Goal: Ask a question: Seek information or help from site administrators or community

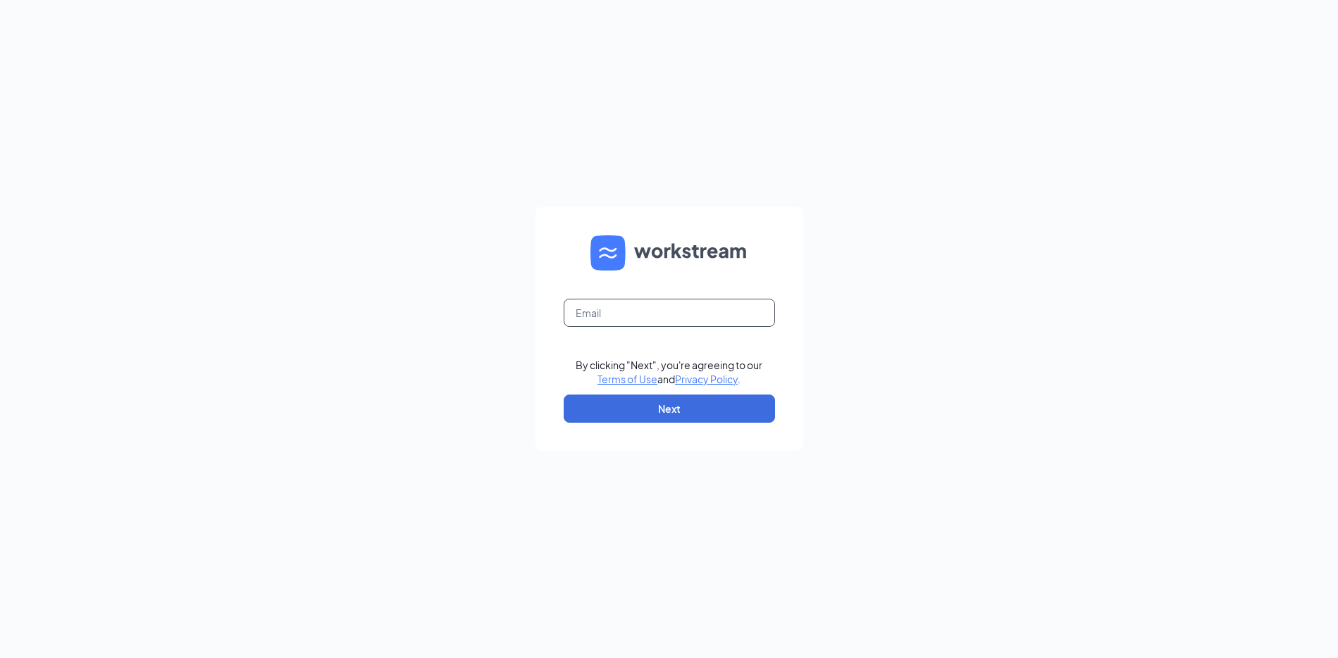
click at [614, 325] on input "text" at bounding box center [669, 313] width 211 height 28
type input "[PERSON_NAME][EMAIL_ADDRESS][DOMAIN_NAME]"
click at [665, 415] on button "Next" at bounding box center [669, 408] width 211 height 28
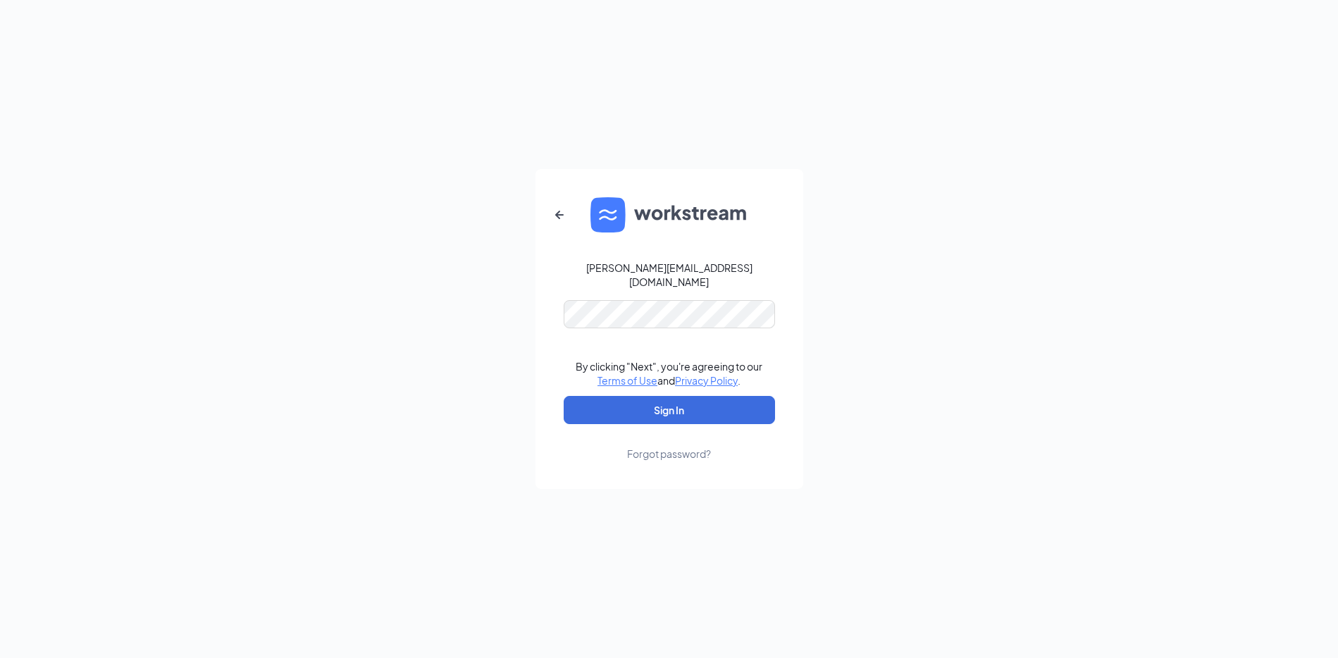
click at [747, 304] on keeper-lock "Open Keeper Popup" at bounding box center [755, 300] width 17 height 17
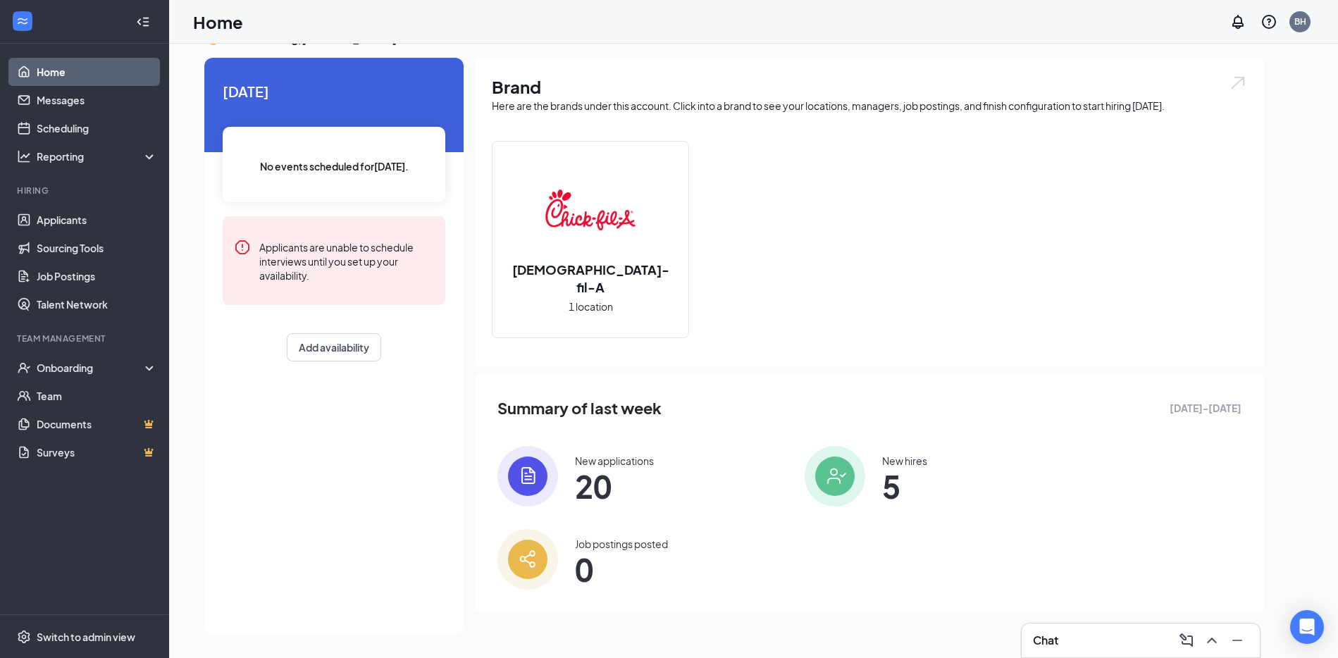
scroll to position [27, 0]
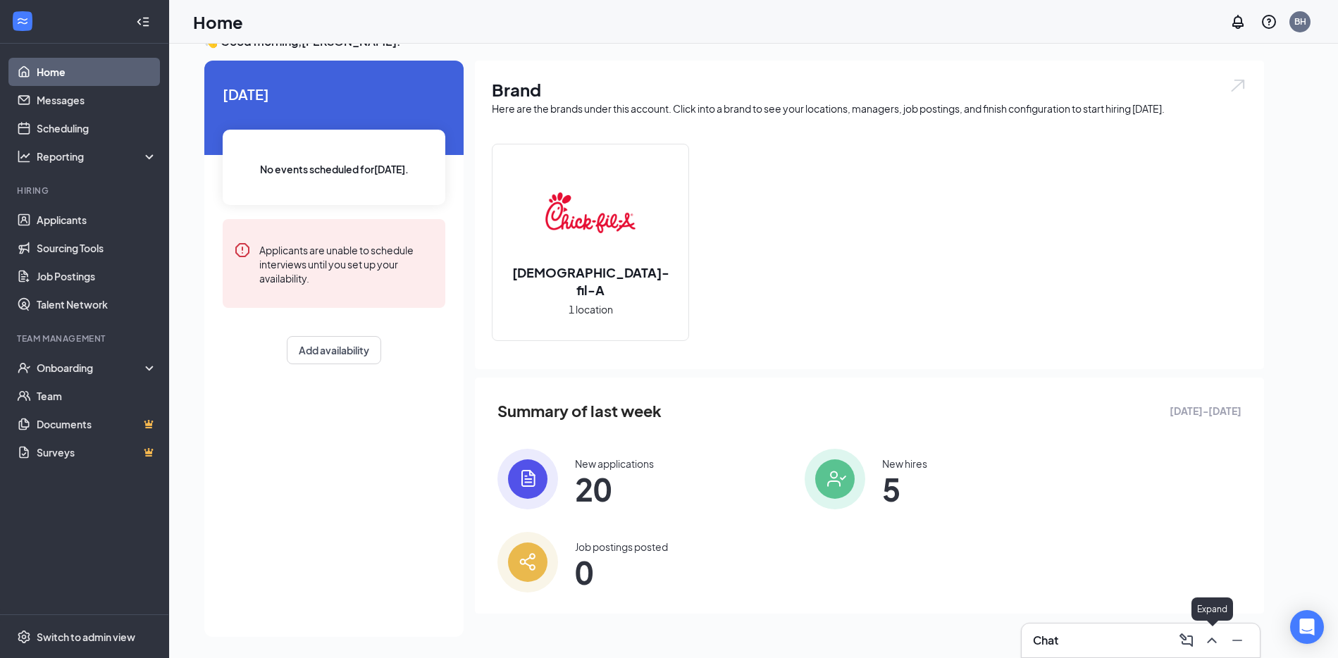
click at [1217, 643] on icon "ChevronUp" at bounding box center [1211, 640] width 17 height 17
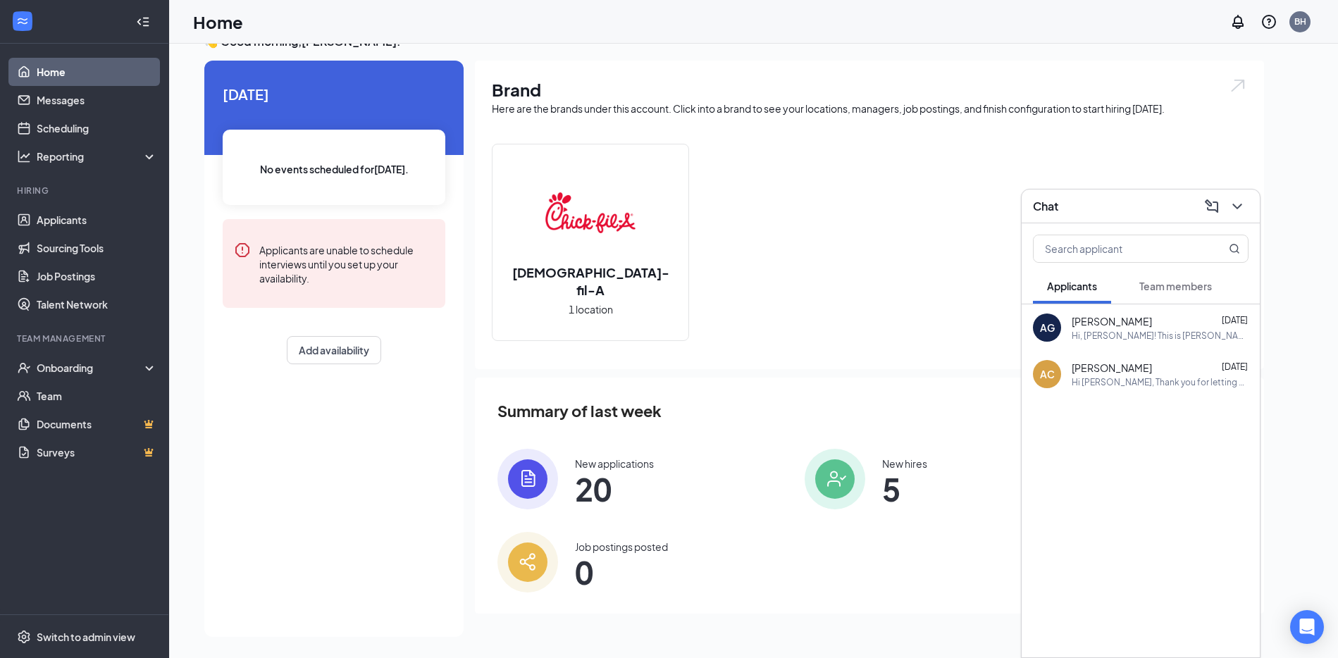
click at [1172, 287] on span "Team members" at bounding box center [1175, 286] width 73 height 13
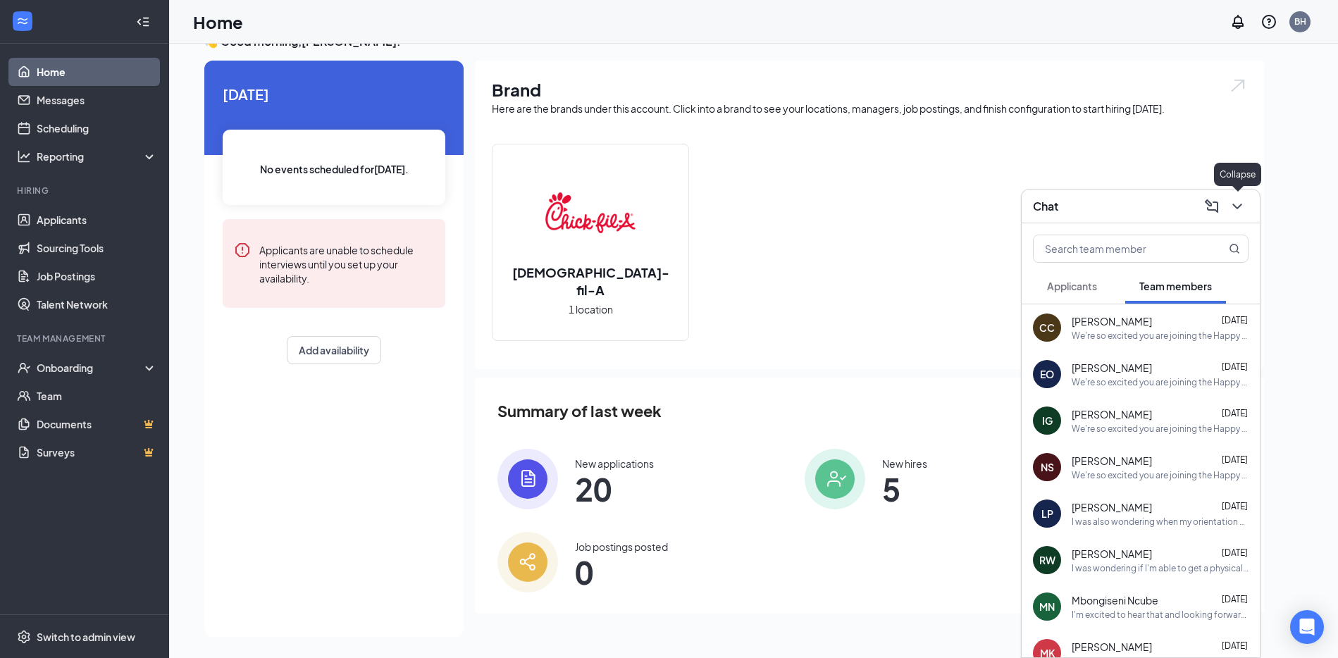
click at [1238, 208] on icon "ChevronDown" at bounding box center [1237, 206] width 17 height 17
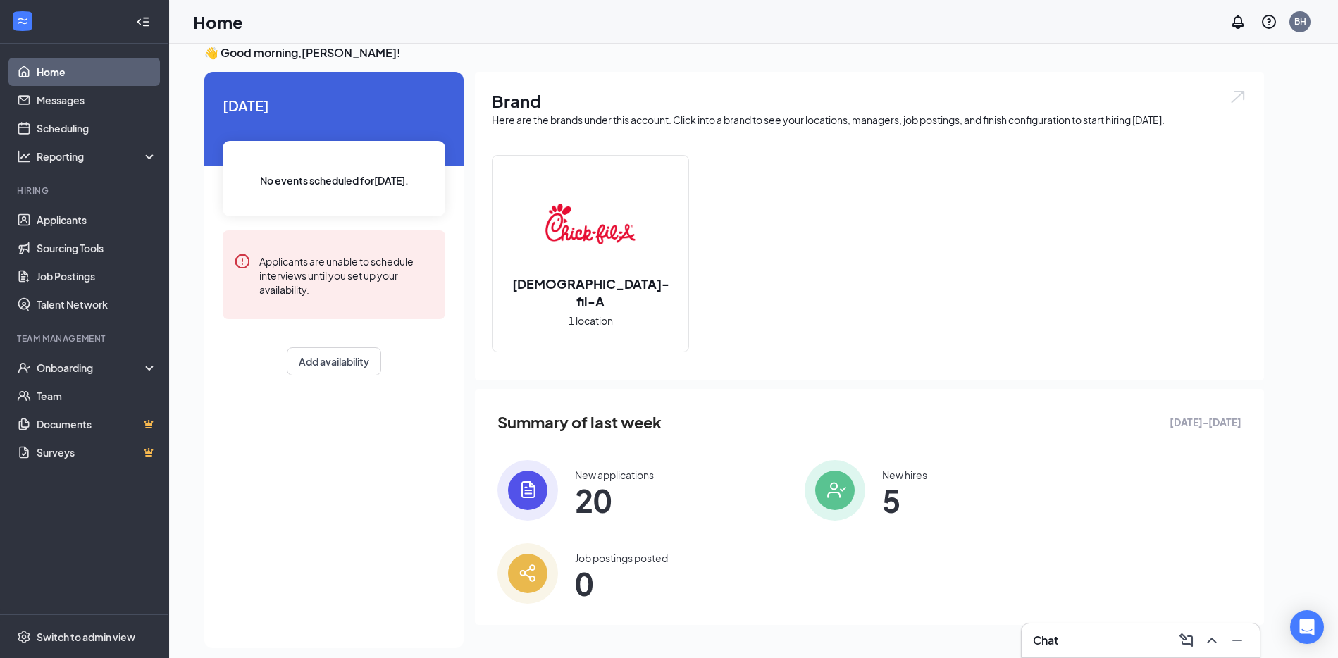
scroll to position [0, 0]
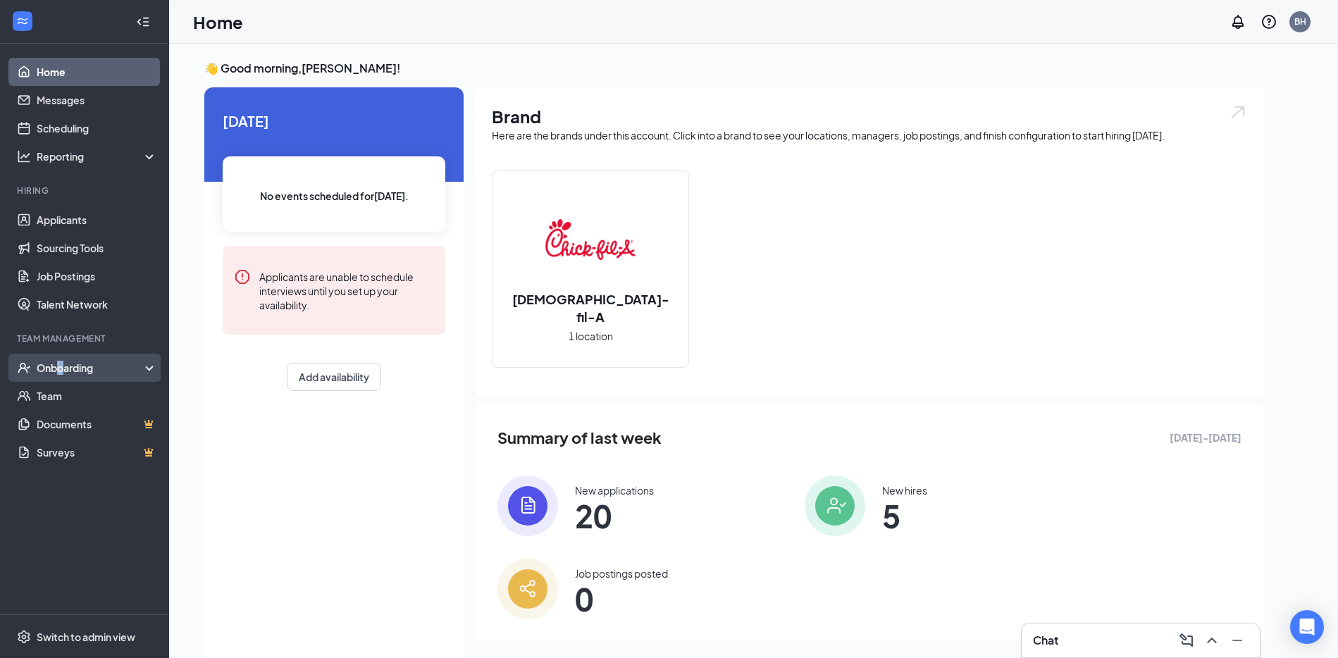
click at [61, 362] on div "Onboarding" at bounding box center [91, 368] width 108 height 14
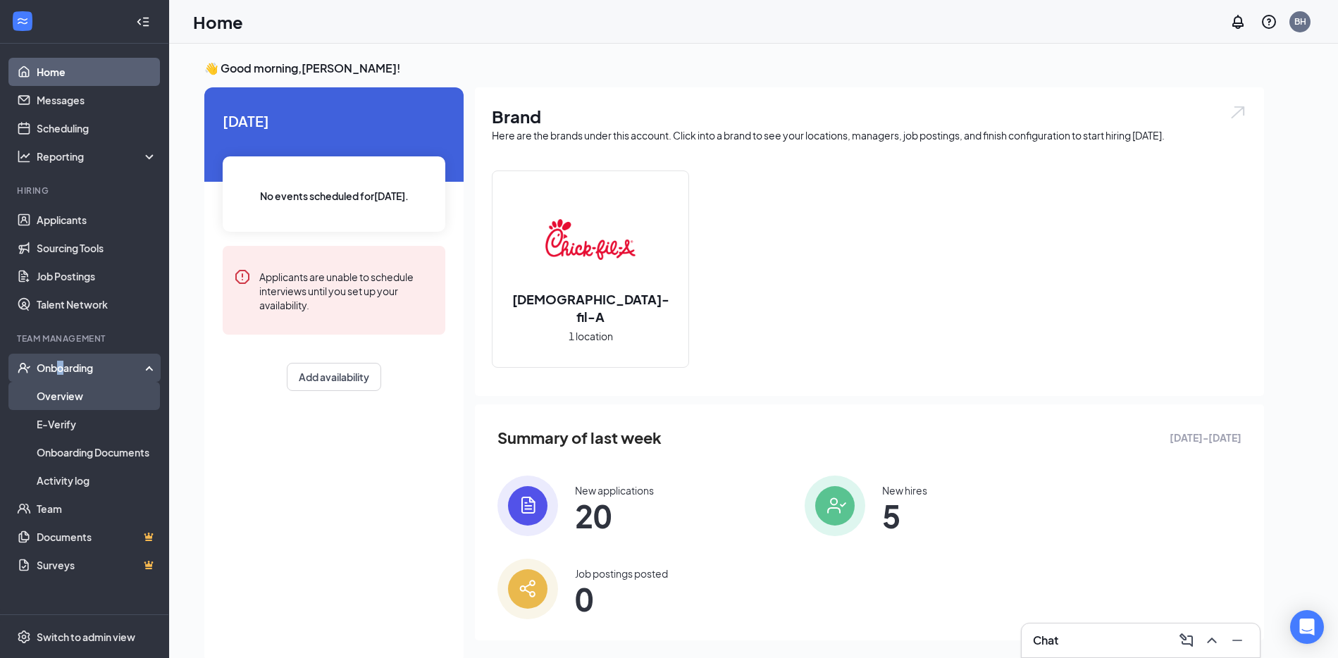
click at [70, 399] on link "Overview" at bounding box center [97, 396] width 120 height 28
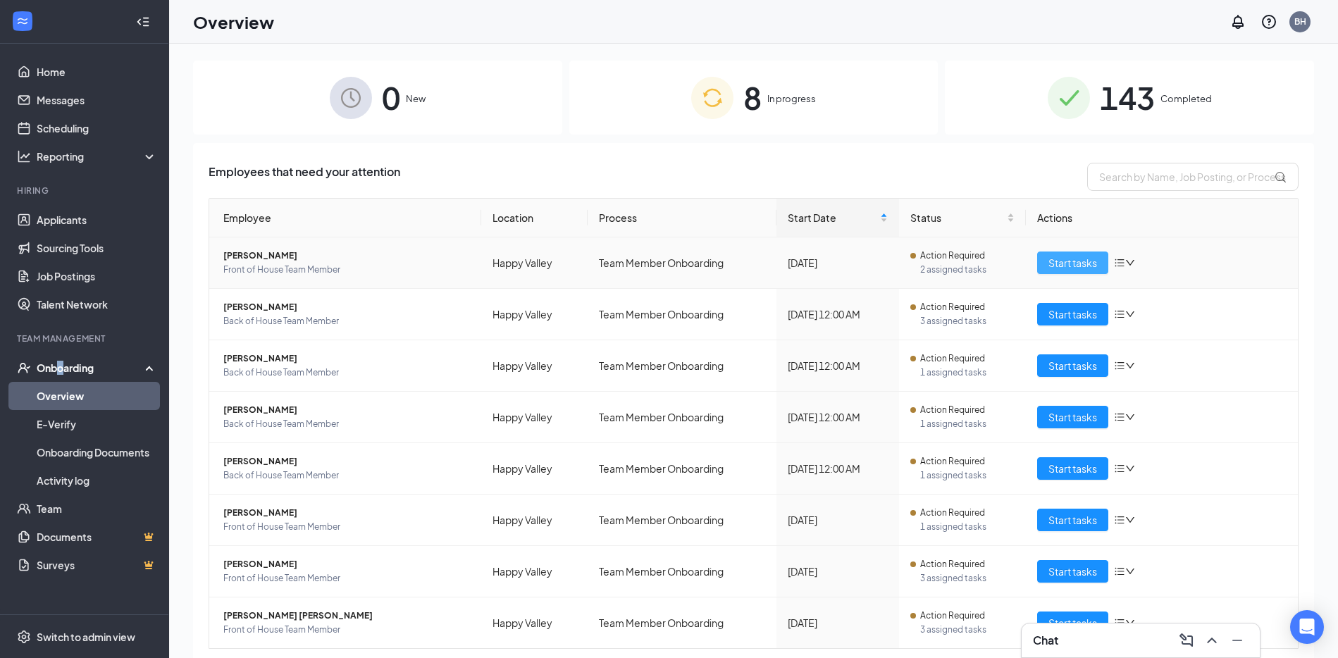
click at [1065, 265] on span "Start tasks" at bounding box center [1072, 262] width 49 height 15
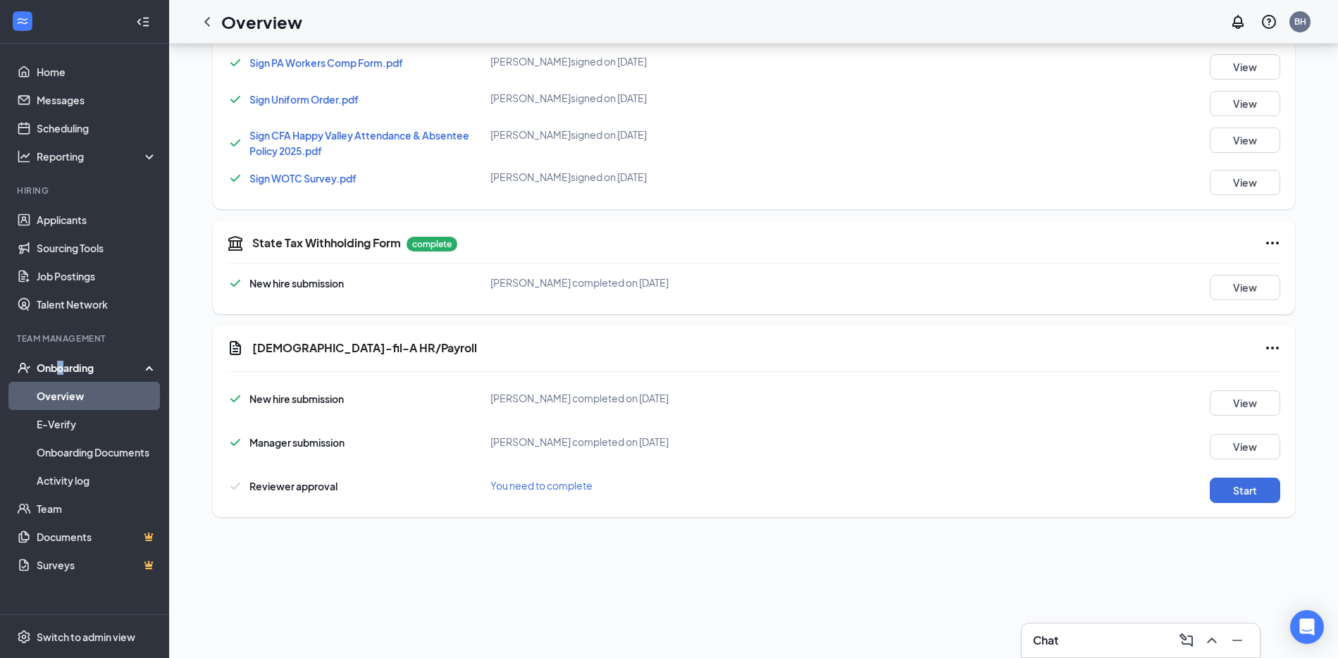
scroll to position [708, 0]
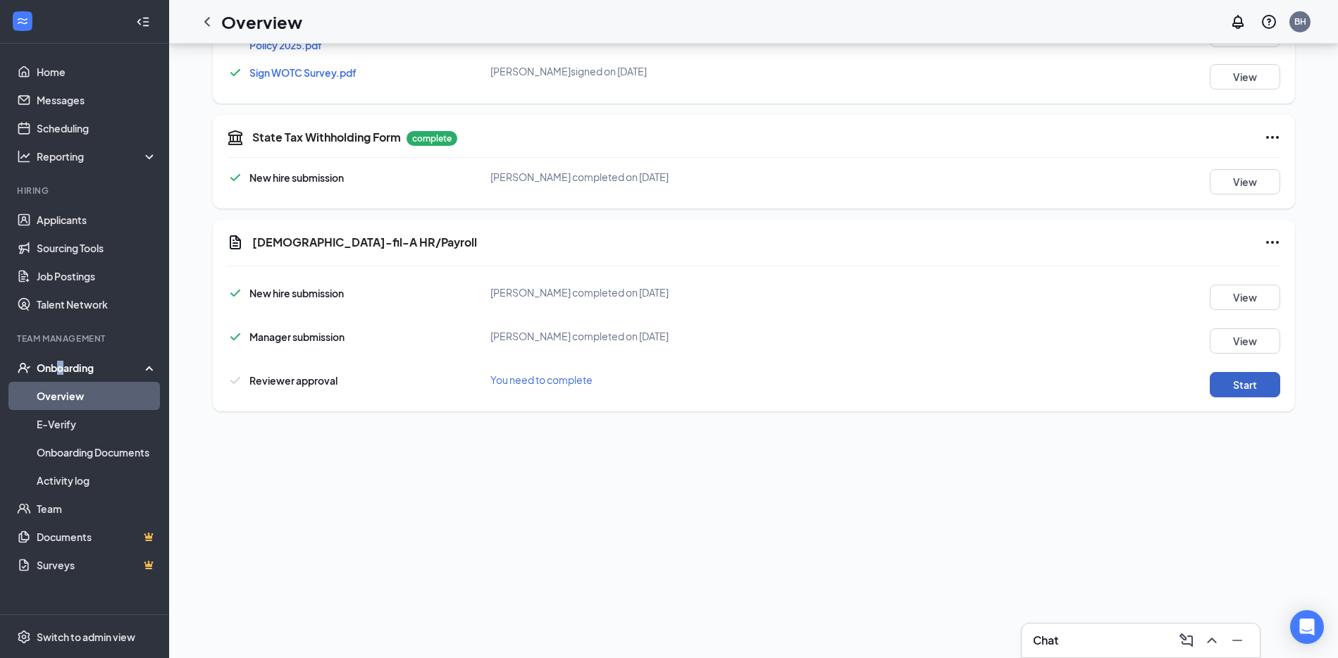
click at [1220, 380] on button "Start" at bounding box center [1245, 384] width 70 height 25
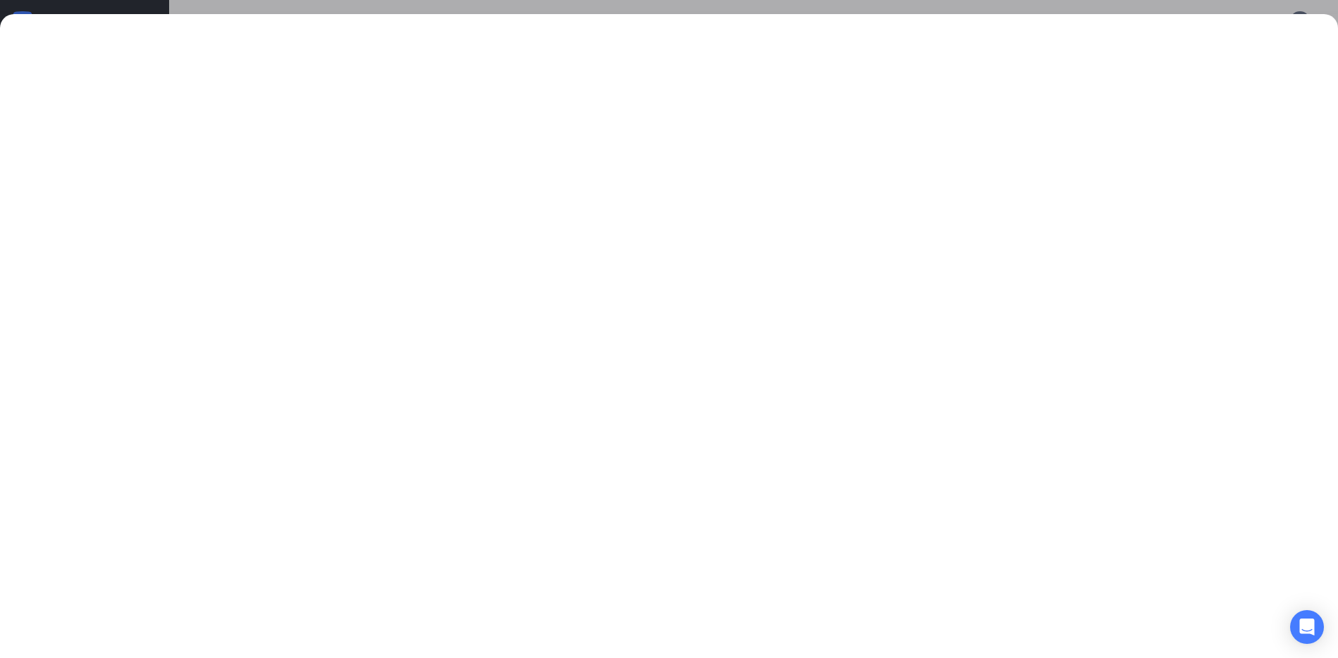
scroll to position [0, 0]
click at [1319, 626] on div "Open Intercom Messenger" at bounding box center [1306, 627] width 37 height 37
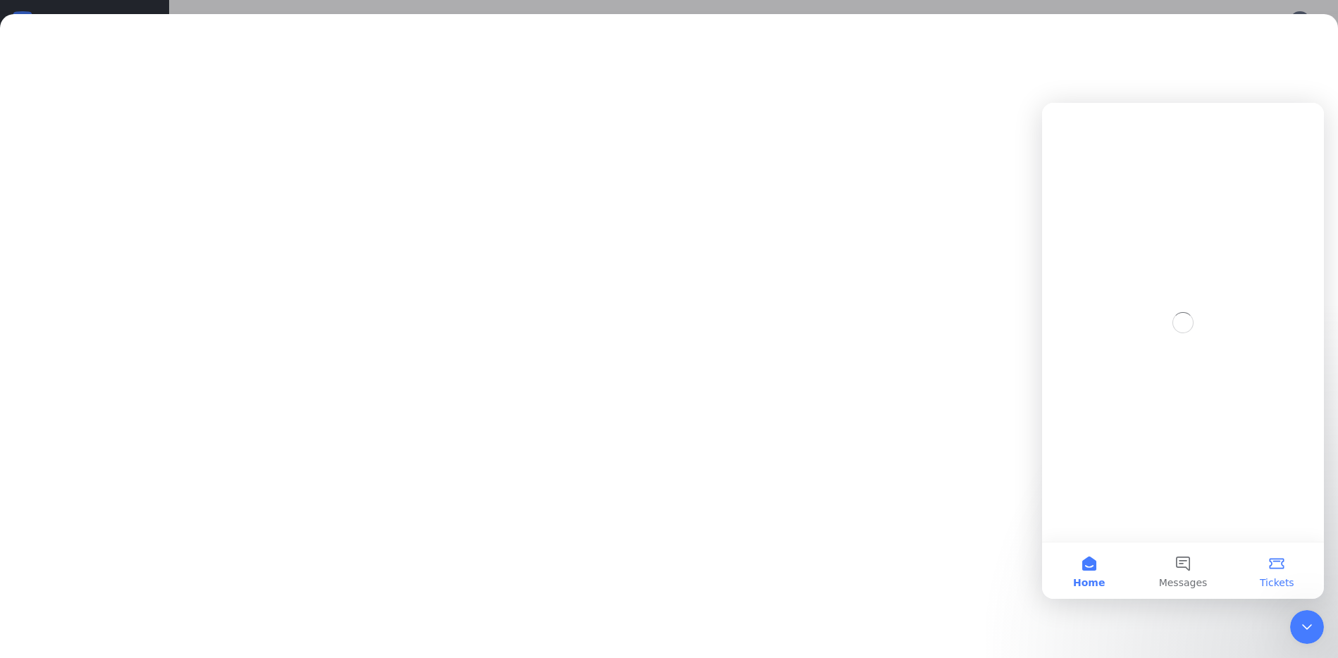
click at [1273, 565] on button "Tickets" at bounding box center [1277, 570] width 94 height 56
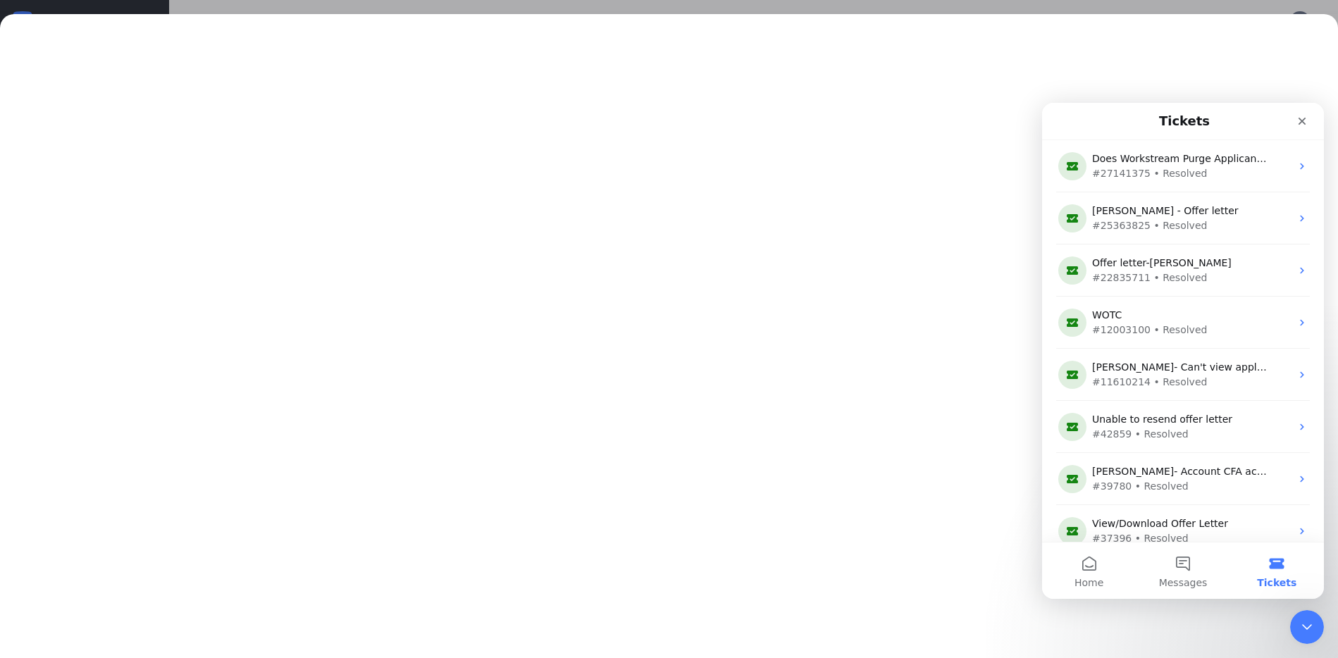
click at [1271, 566] on button "Tickets" at bounding box center [1277, 570] width 94 height 56
click at [1169, 568] on button "Messages" at bounding box center [1183, 570] width 94 height 56
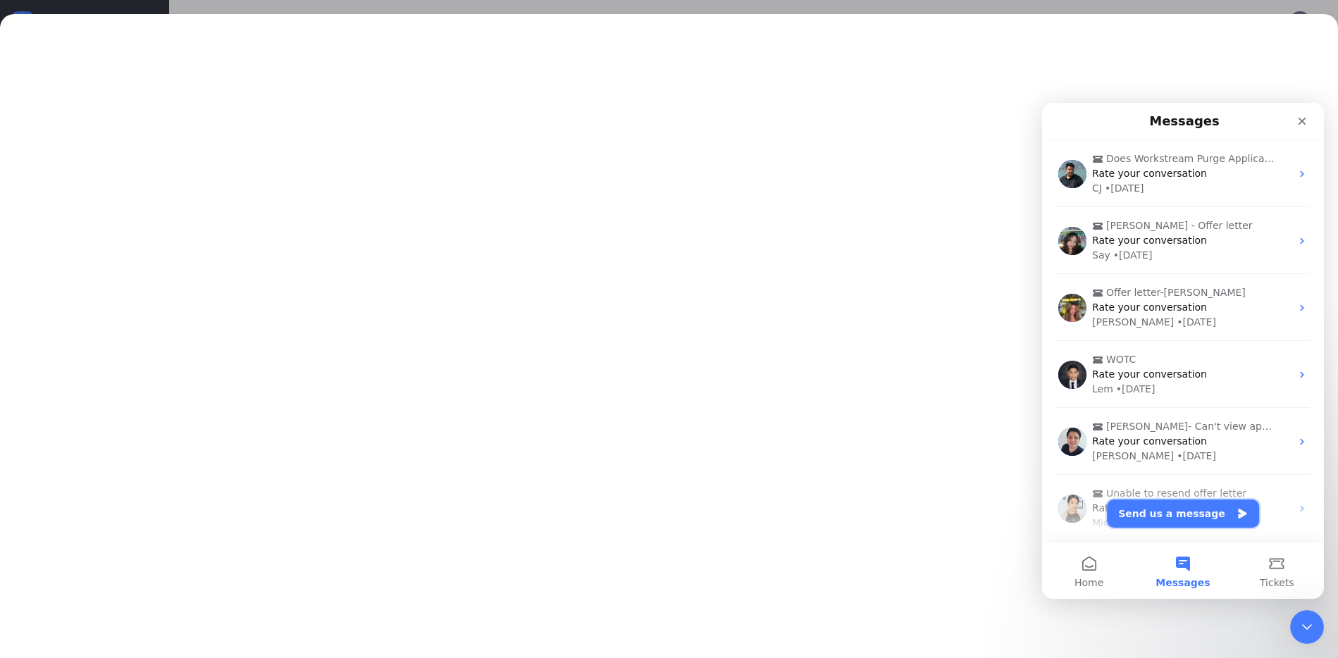
click at [1196, 514] on button "Send us a message" at bounding box center [1183, 513] width 152 height 28
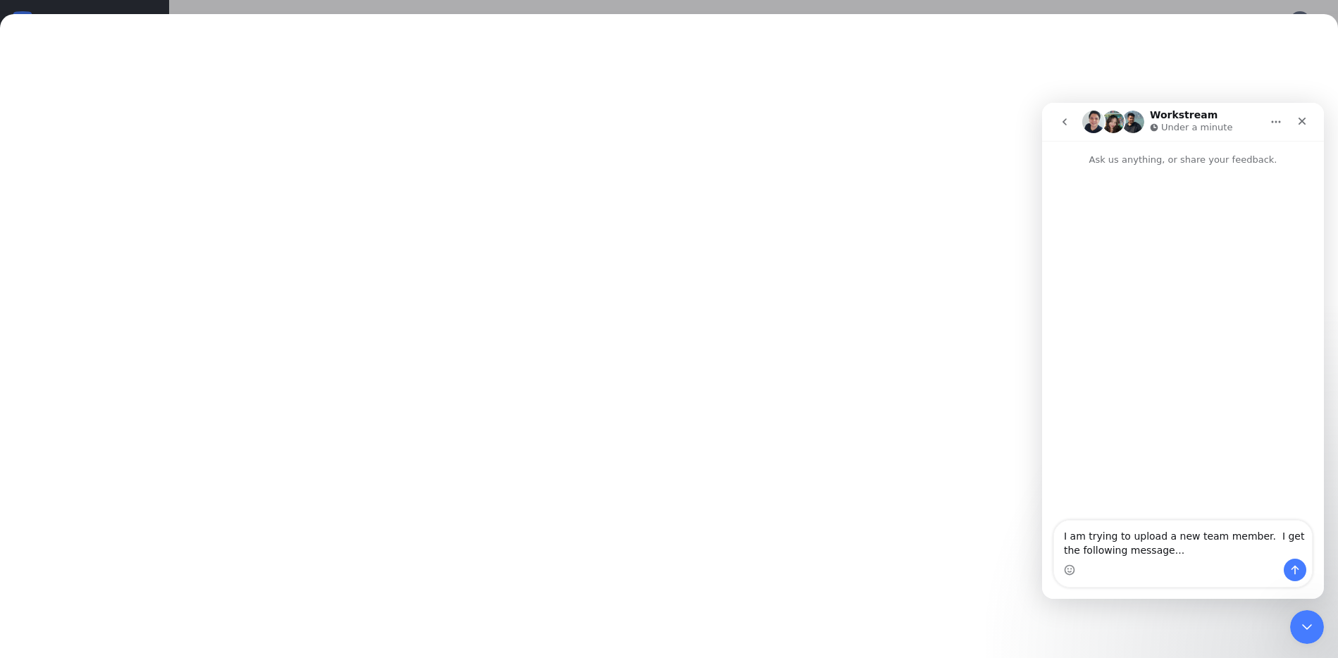
type textarea "I am trying to upload a new team member. I get the following message..."
click at [1294, 573] on icon "Send a message…" at bounding box center [1295, 570] width 8 height 9
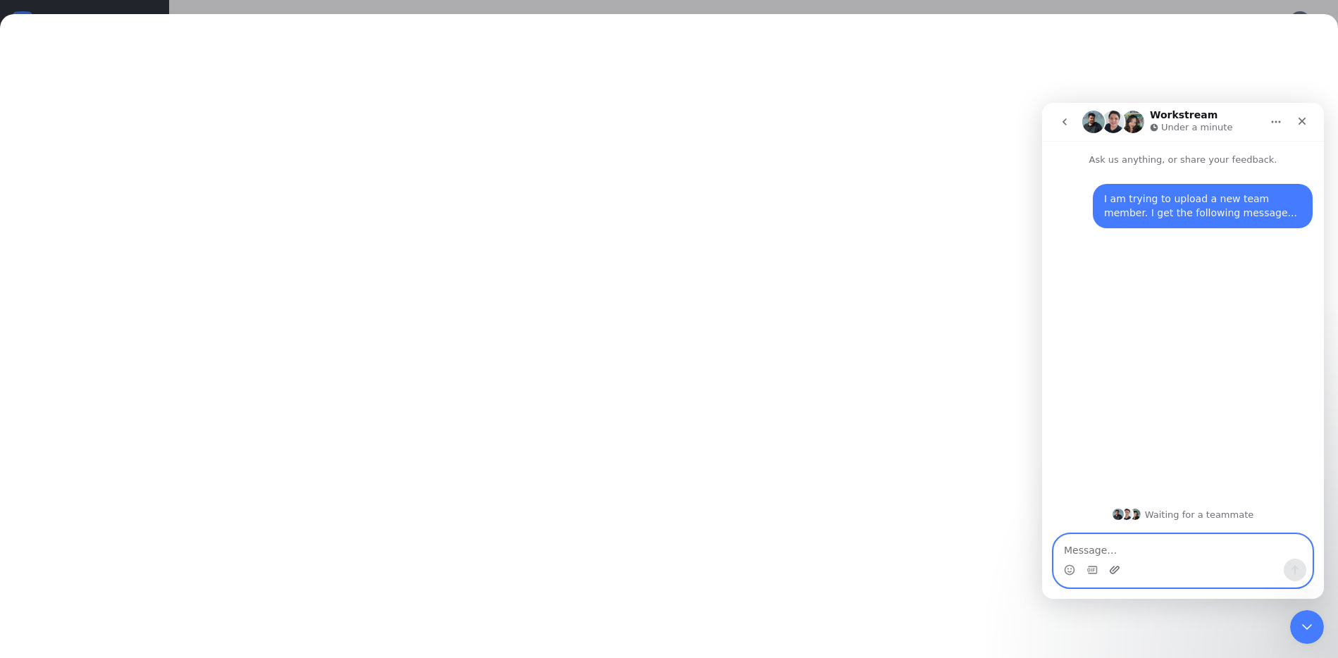
click at [1114, 571] on icon "Upload attachment" at bounding box center [1114, 569] width 11 height 11
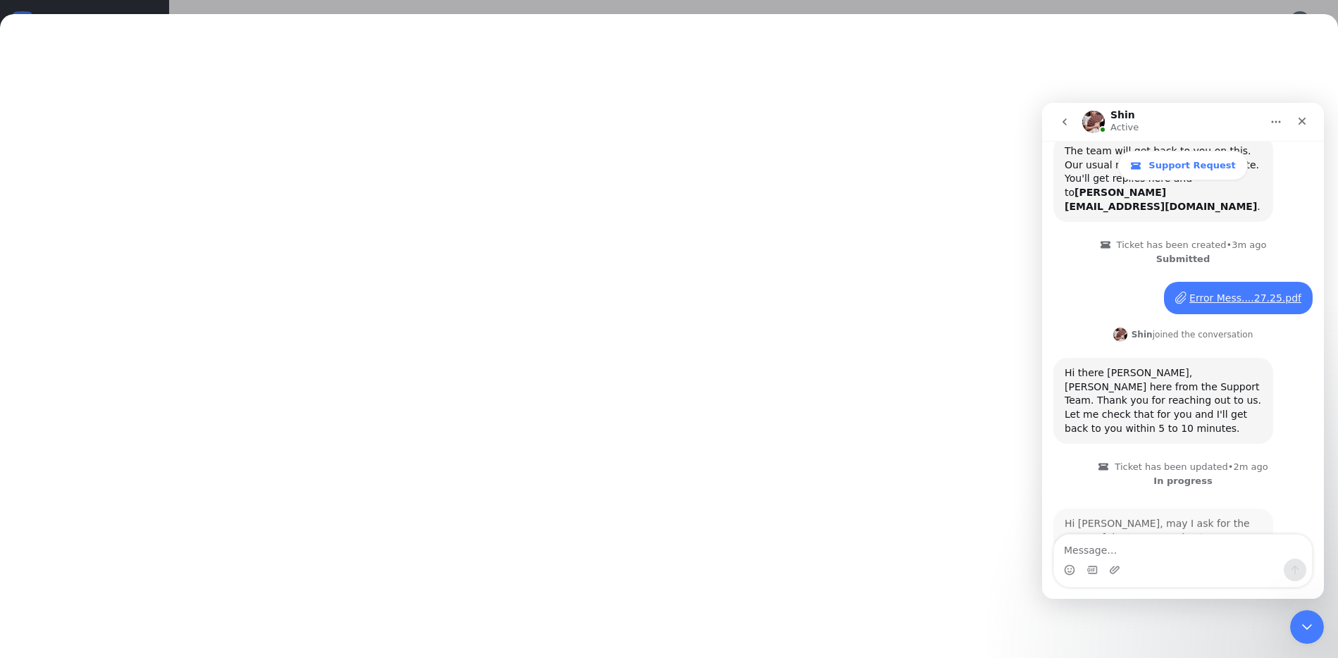
scroll to position [159, 0]
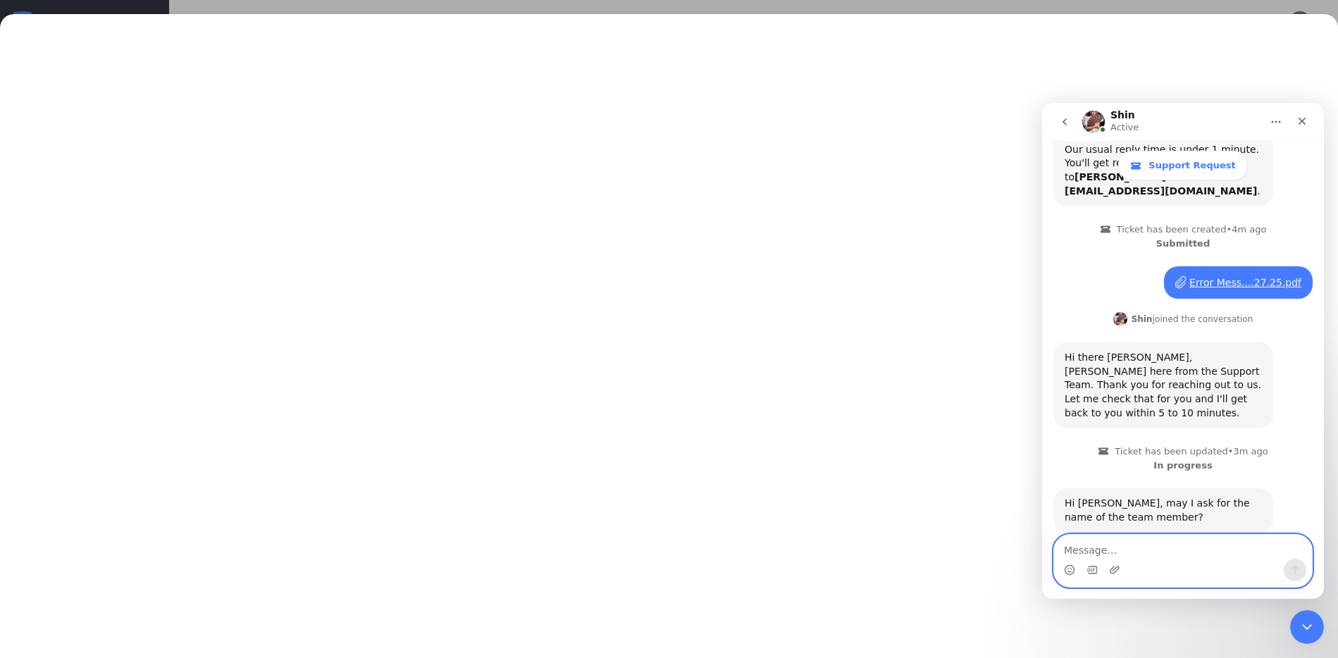
click at [1214, 545] on textarea "Message…" at bounding box center [1183, 547] width 258 height 24
type textarea "[PERSON_NAME]"
click at [1287, 565] on button "Send a message…" at bounding box center [1295, 570] width 23 height 23
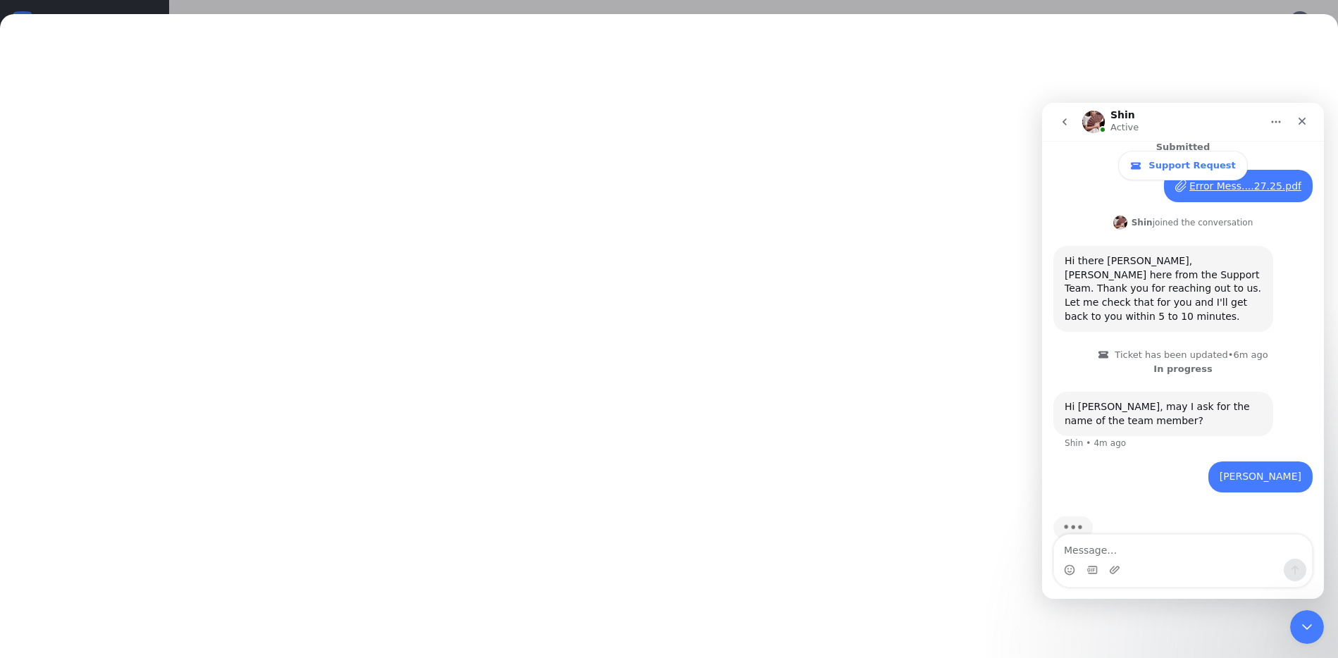
scroll to position [708, 0]
click at [1311, 623] on icon "Close Intercom Messenger" at bounding box center [1304, 624] width 17 height 17
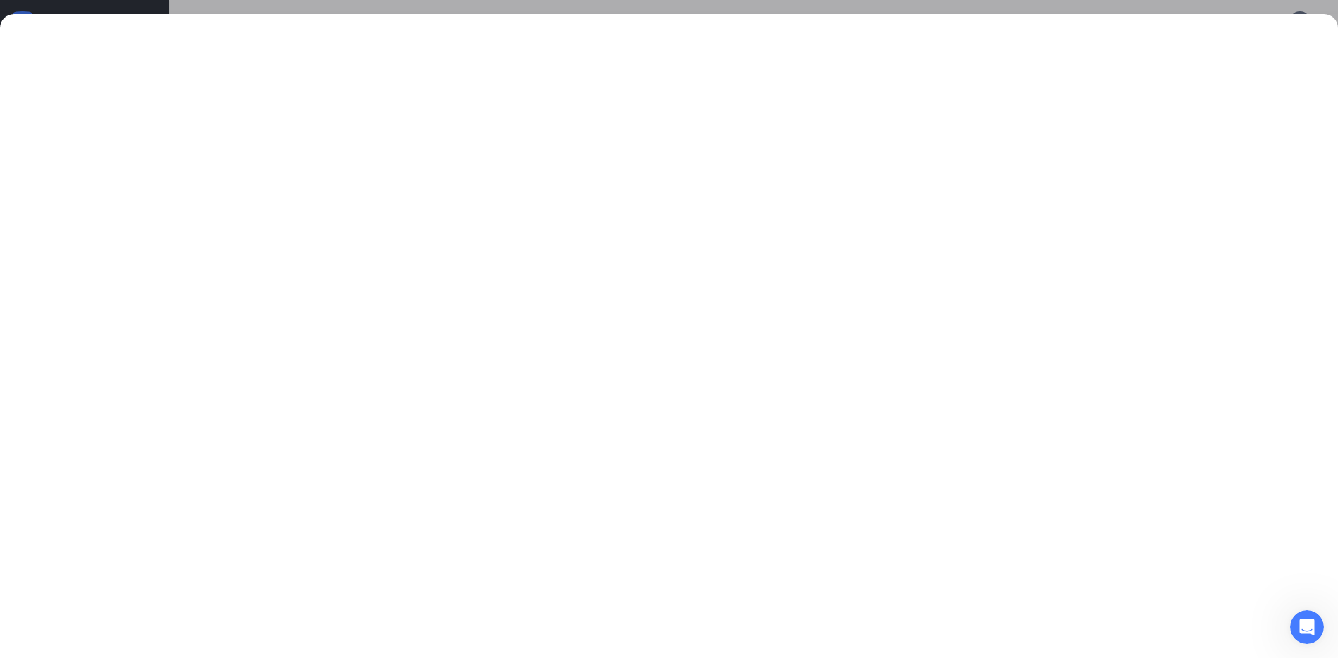
scroll to position [201, 0]
click at [1304, 615] on icon "Open Intercom Messenger" at bounding box center [1304, 625] width 23 height 23
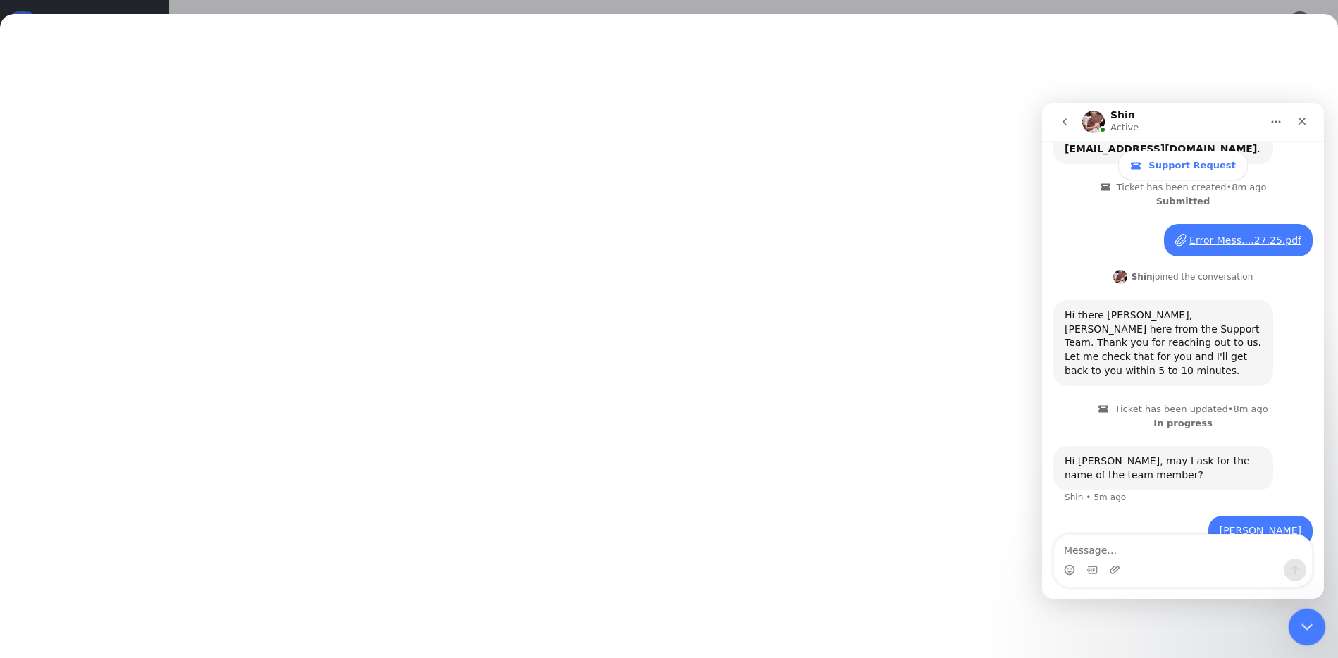
click at [1297, 613] on div "Close Intercom Messenger" at bounding box center [1305, 625] width 34 height 34
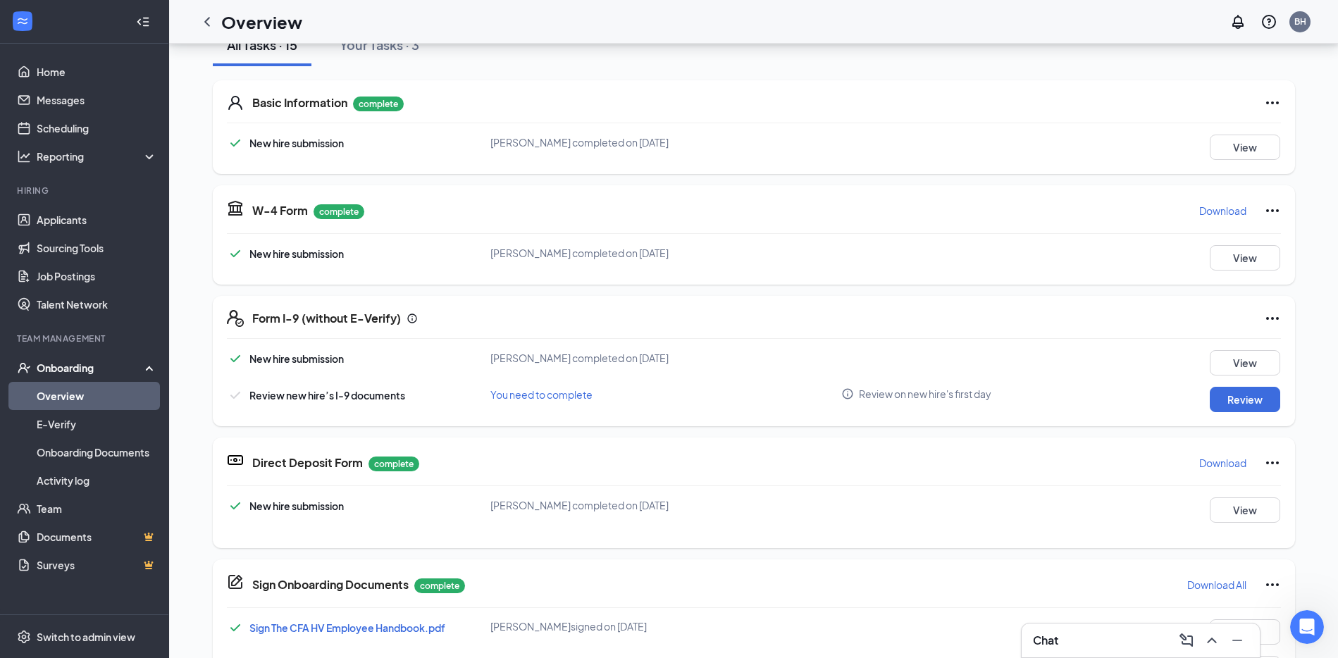
scroll to position [0, 0]
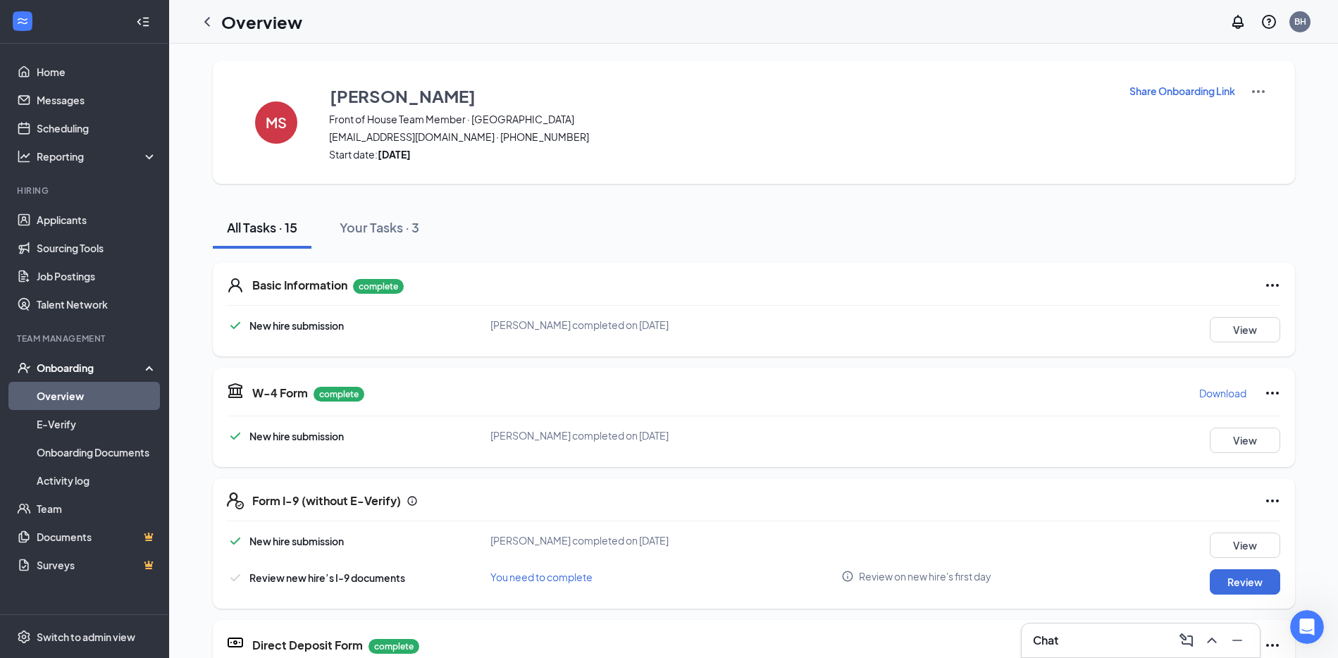
click at [68, 399] on link "Overview" at bounding box center [97, 396] width 120 height 28
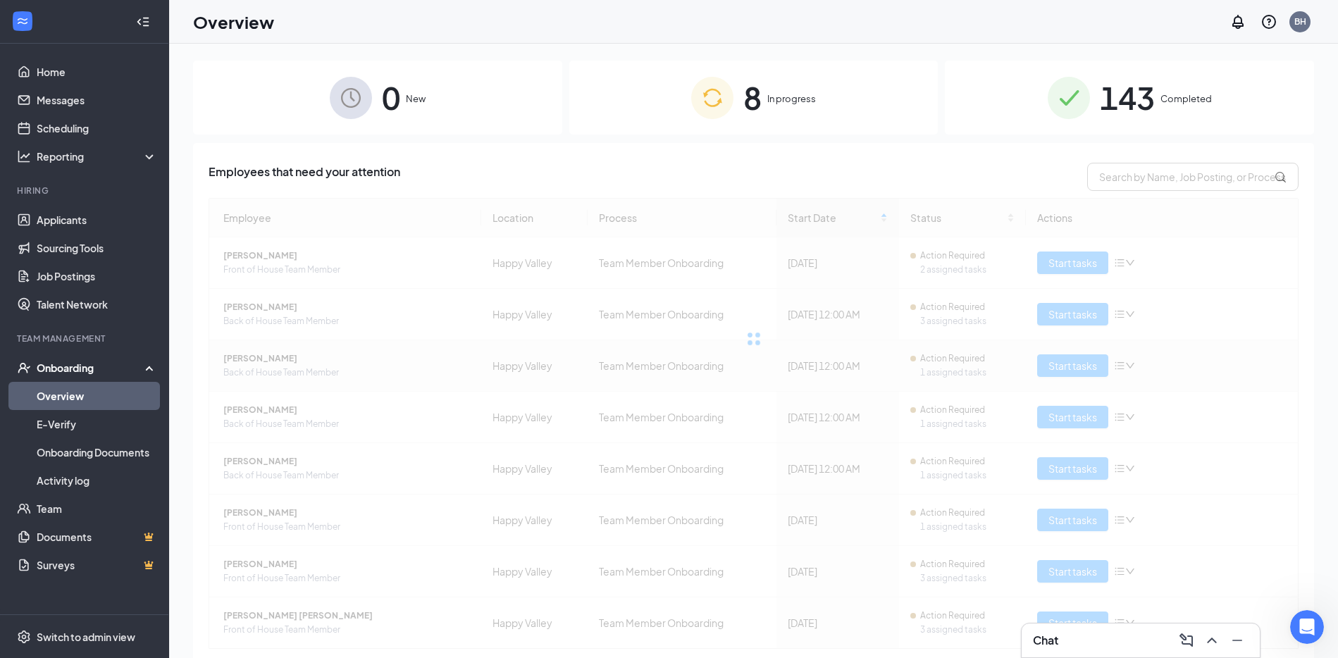
scroll to position [23, 0]
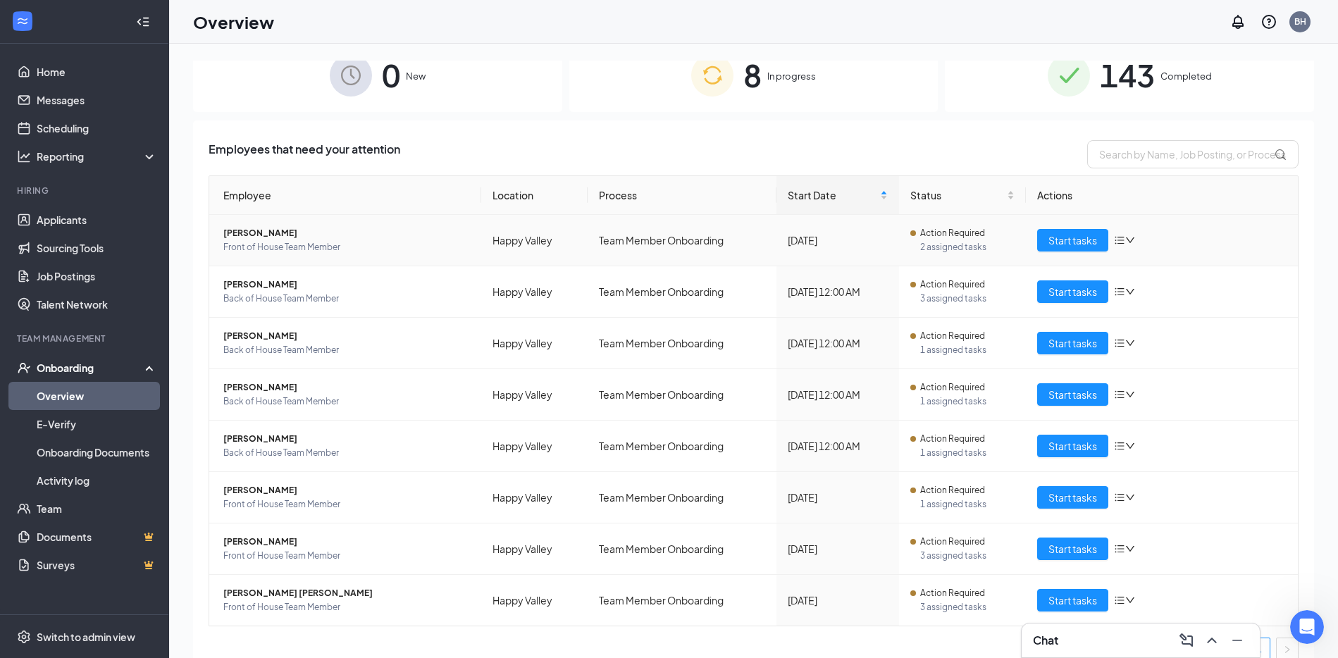
click at [287, 240] on span "Front of House Team Member" at bounding box center [346, 247] width 247 height 14
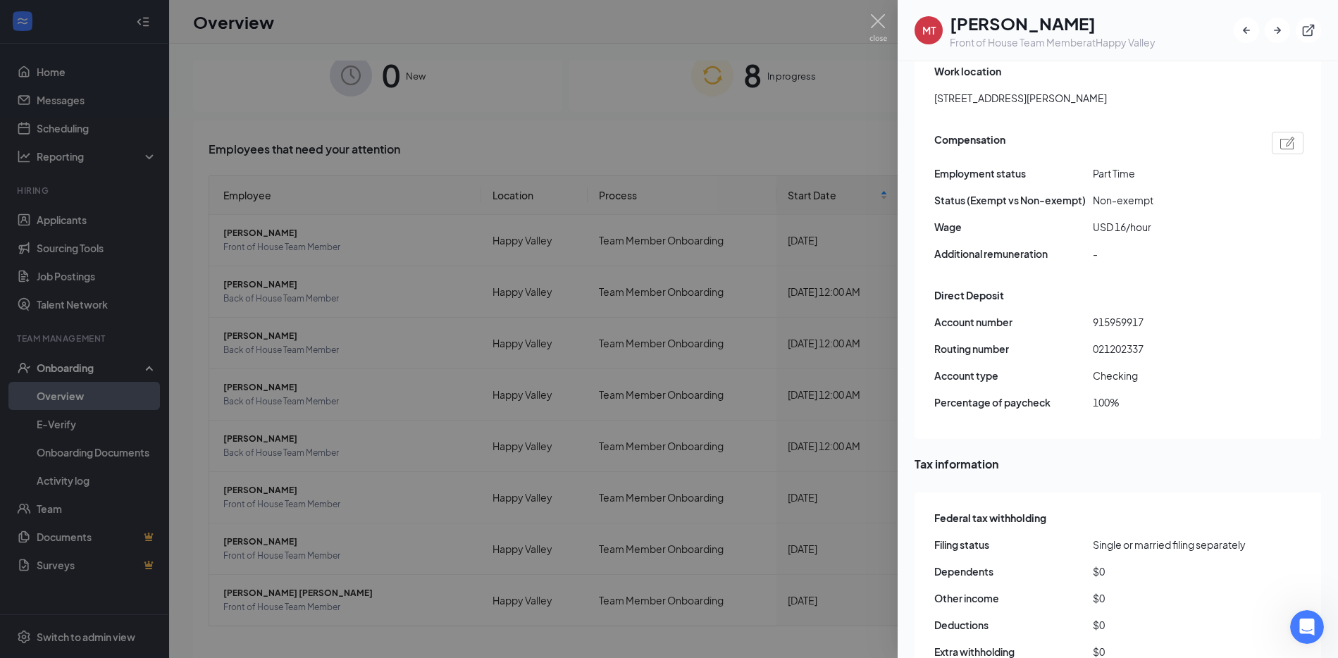
scroll to position [921, 0]
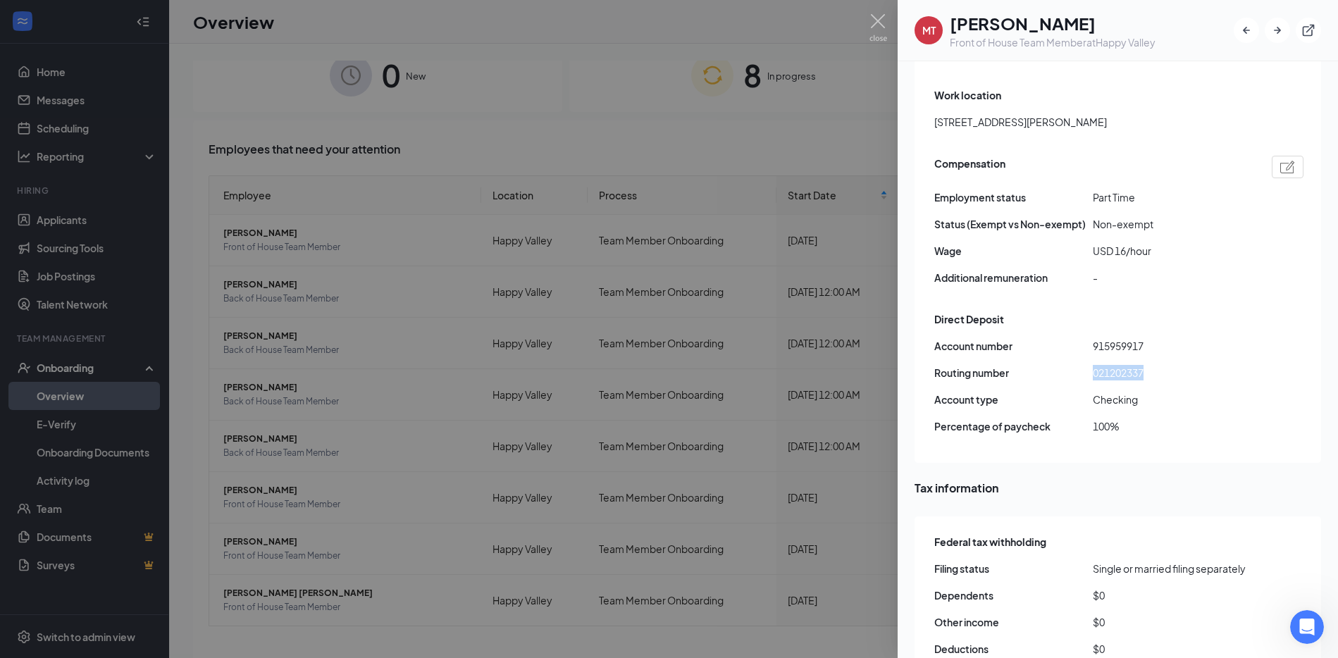
drag, startPoint x: 1148, startPoint y: 342, endPoint x: 1095, endPoint y: 347, distance: 53.8
click at [1095, 365] on span "021202337" at bounding box center [1172, 372] width 159 height 15
copy span "021202337"
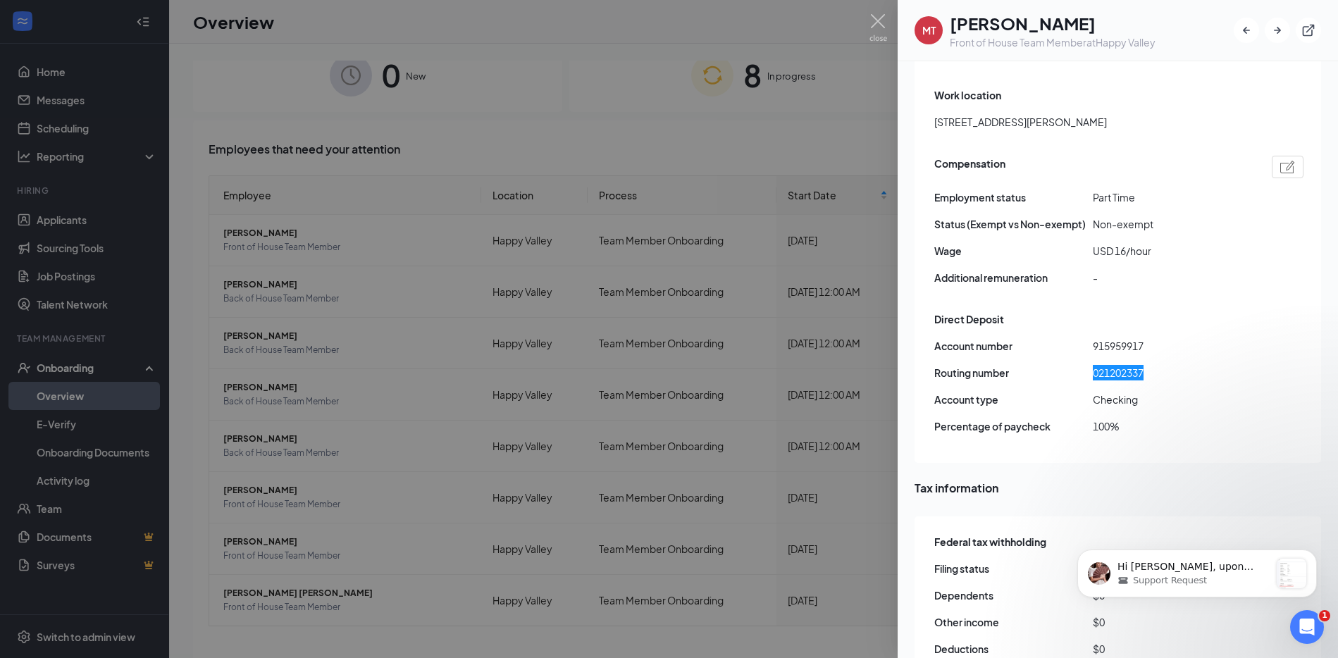
scroll to position [468, 0]
drag, startPoint x: 1145, startPoint y: 314, endPoint x: 1093, endPoint y: 318, distance: 52.2
click at [1093, 338] on span "915959917" at bounding box center [1172, 345] width 159 height 15
copy span "915959917"
click at [1300, 632] on div "Open Intercom Messenger" at bounding box center [1304, 625] width 46 height 46
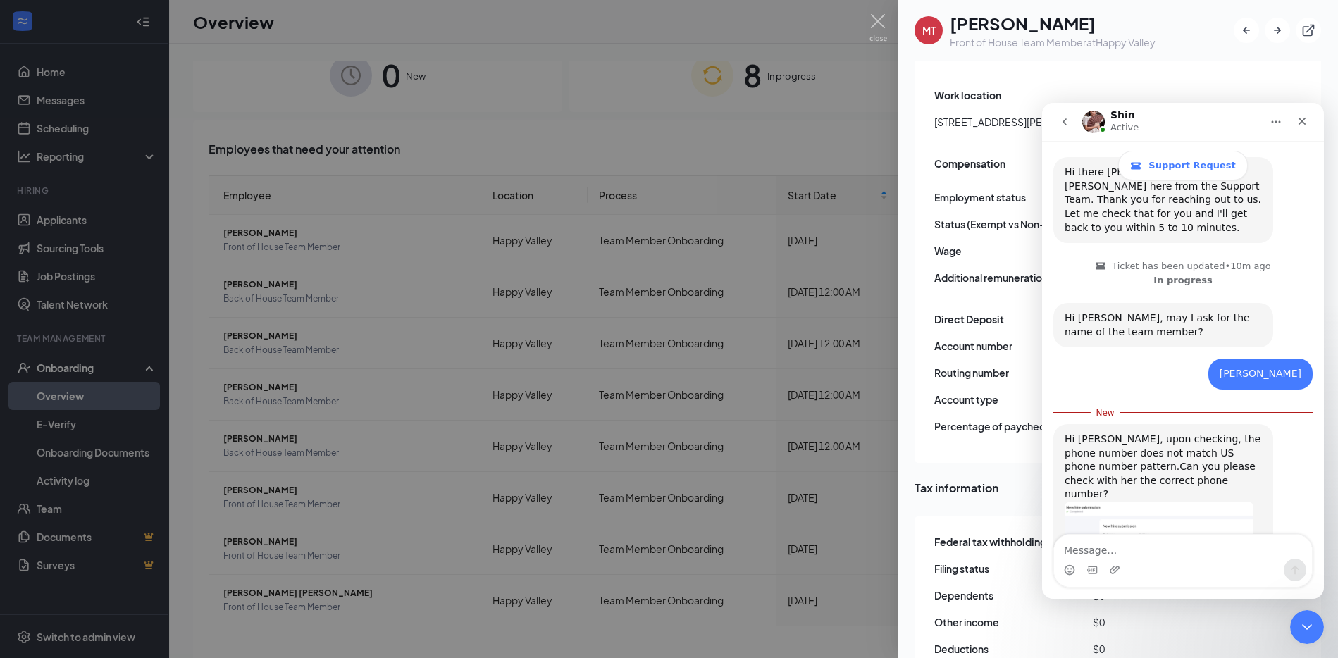
scroll to position [492, 0]
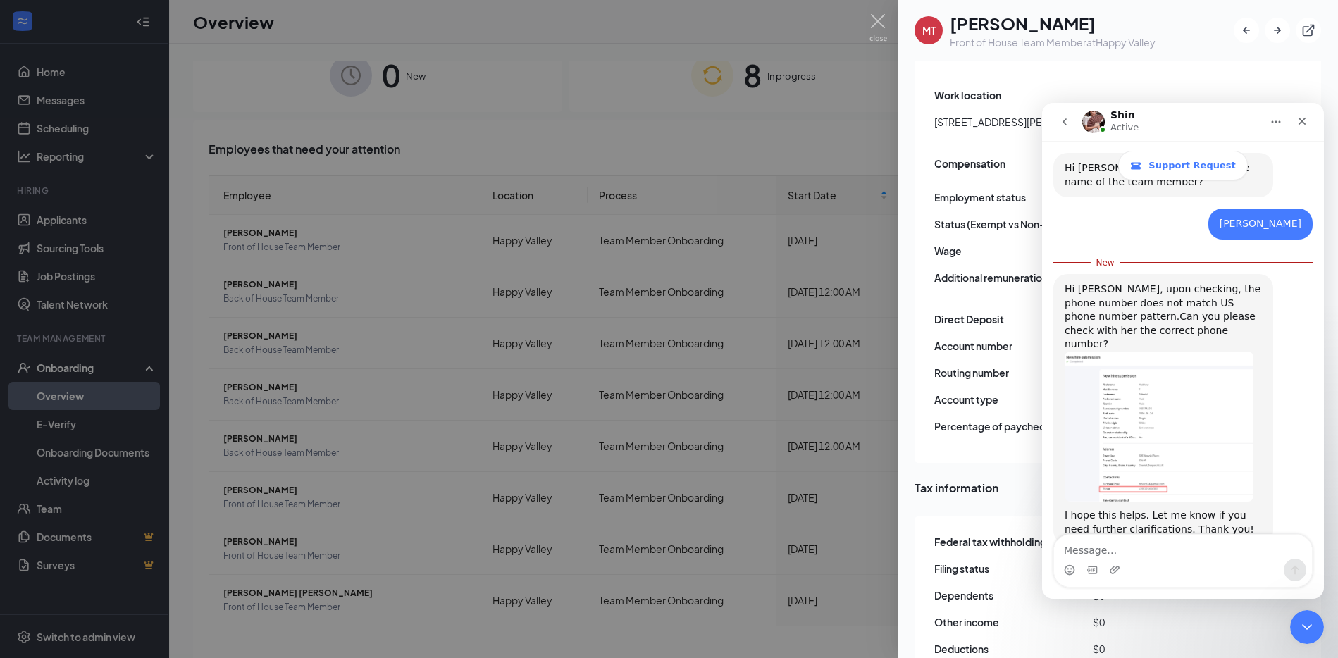
click at [1100, 84] on div "Work location [STREET_ADDRESS][PERSON_NAME]" at bounding box center [1118, 112] width 369 height 57
click at [1120, 553] on textarea "Message…" at bounding box center [1183, 547] width 258 height 24
type textarea "I will correct myself. I have the correct one"
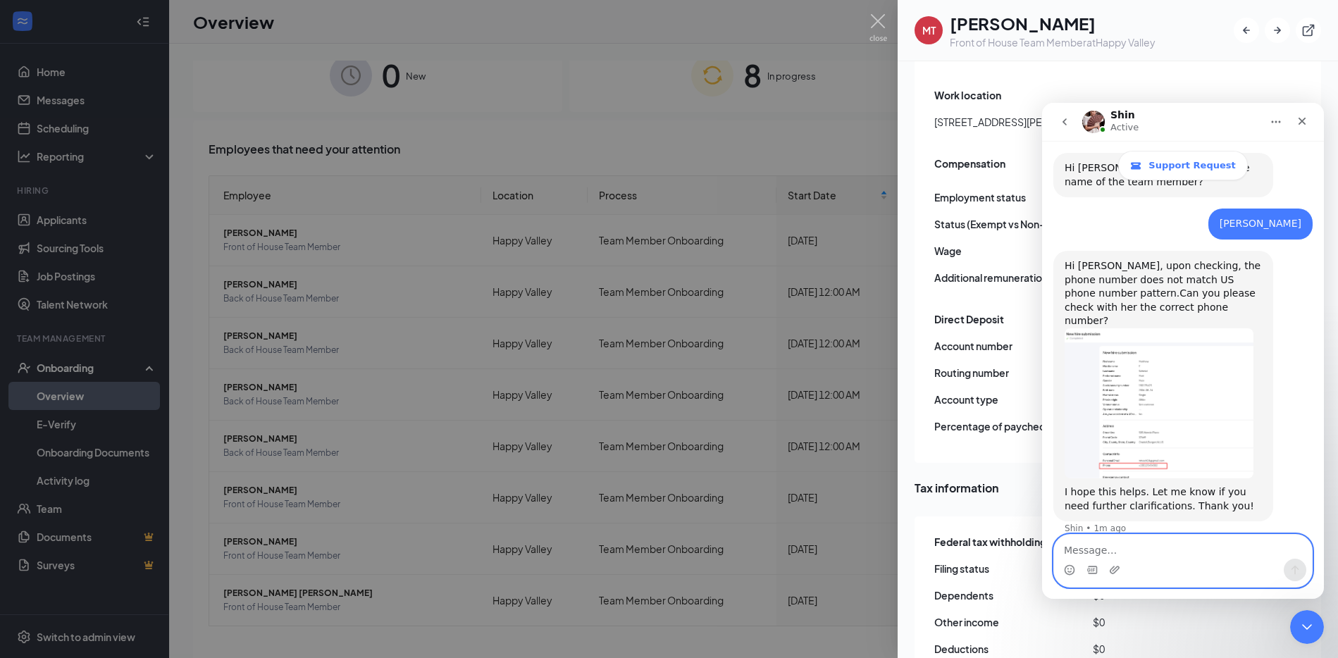
scroll to position [511, 0]
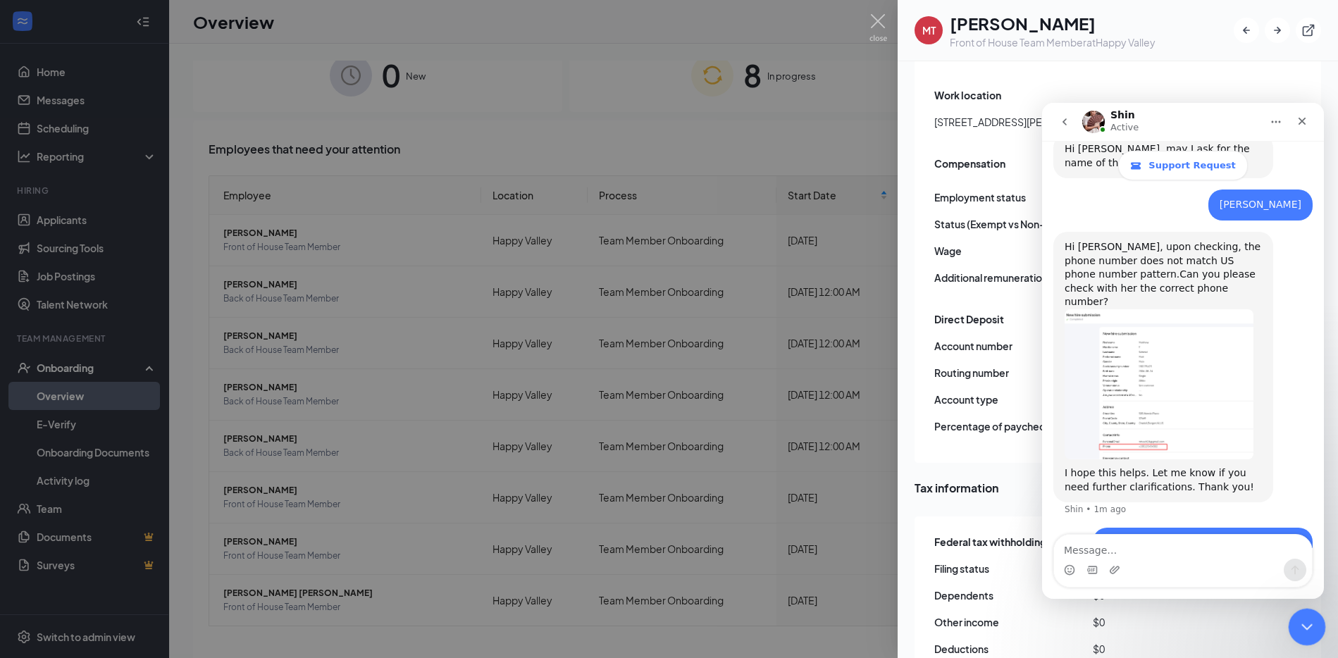
click at [1305, 633] on icon "Close Intercom Messenger" at bounding box center [1304, 624] width 17 height 17
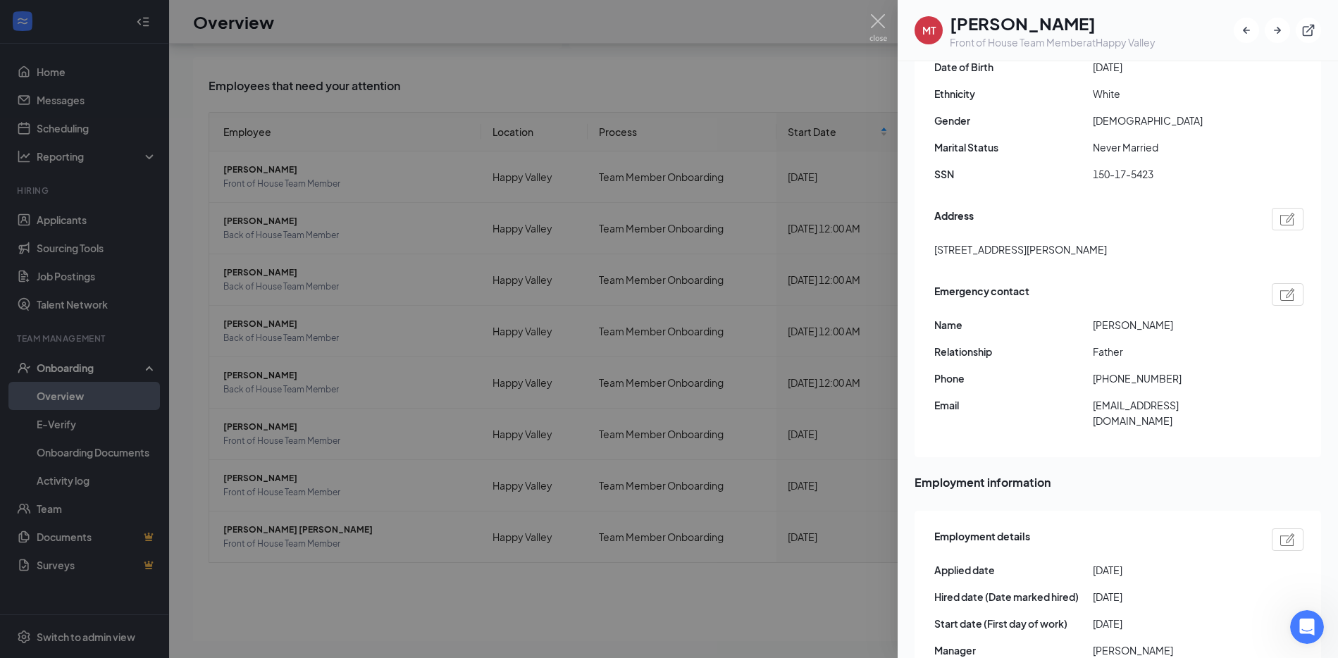
scroll to position [0, 0]
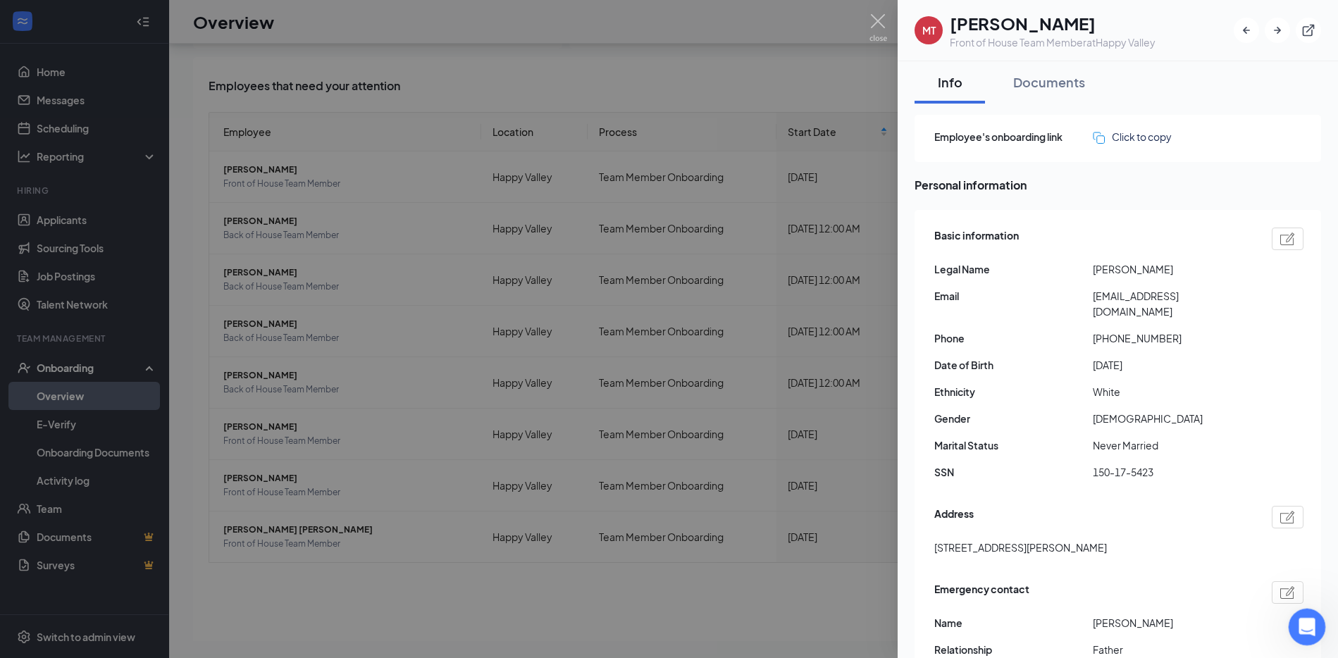
click at [1303, 619] on icon "Open Intercom Messenger" at bounding box center [1304, 625] width 23 height 23
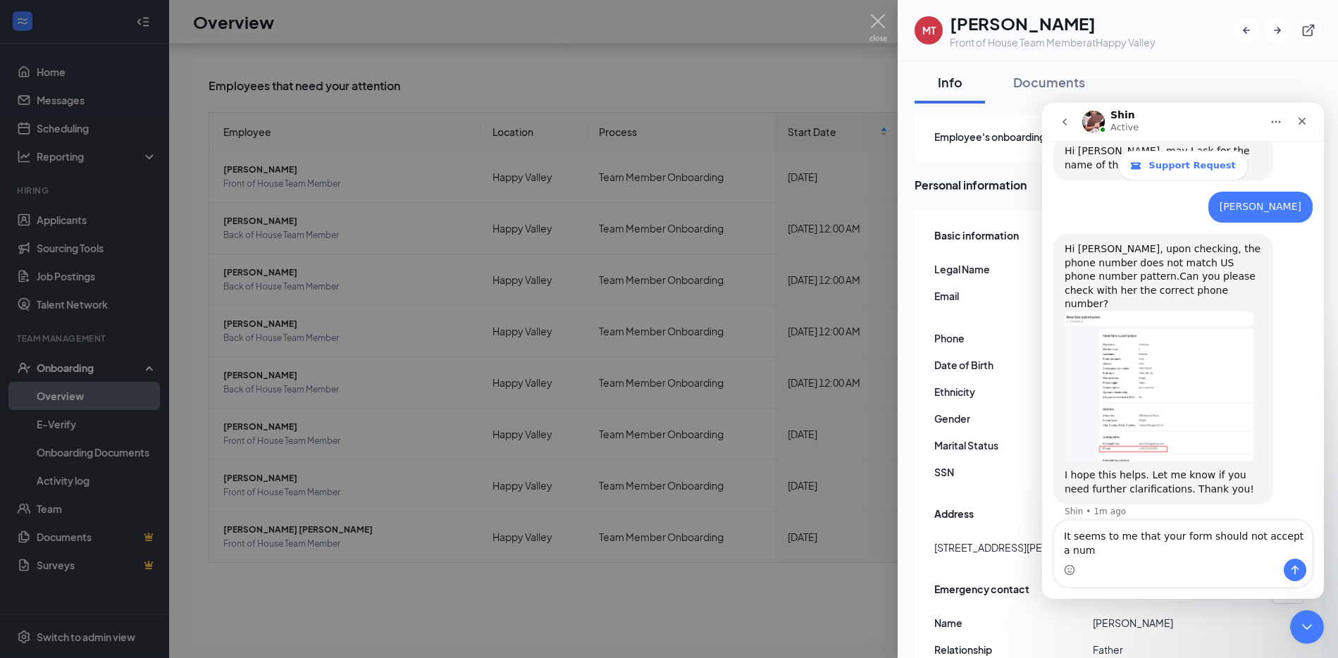
scroll to position [525, 0]
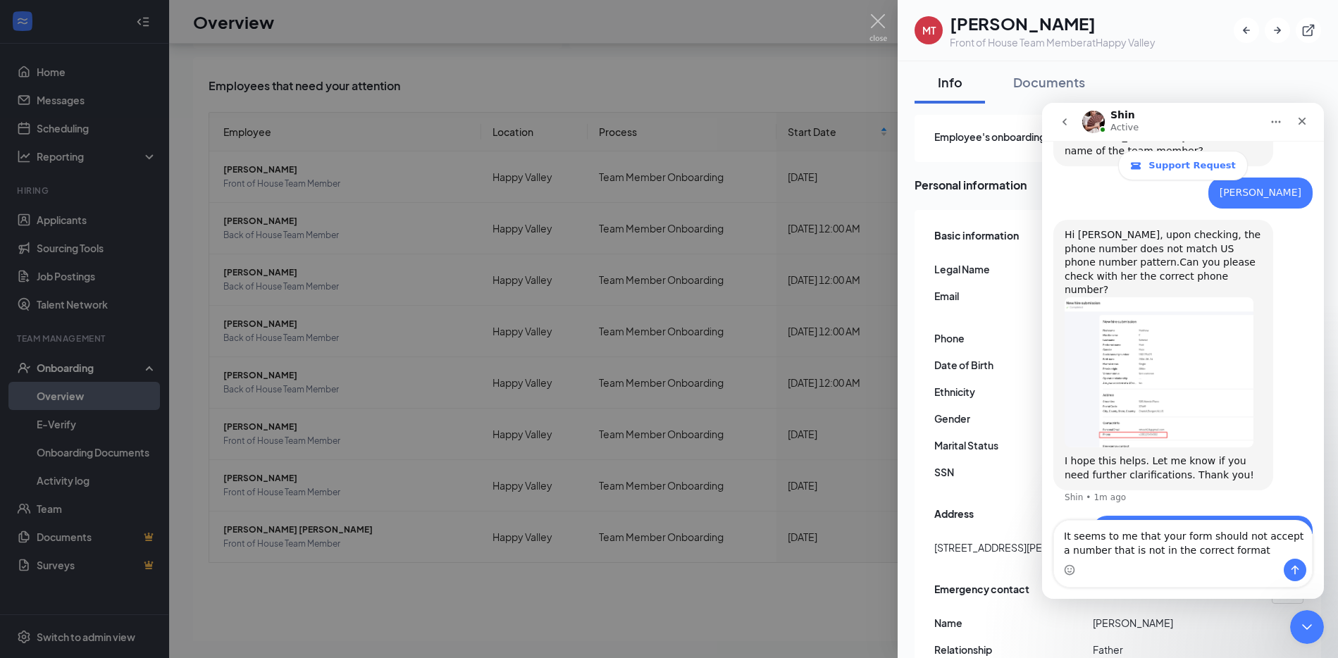
type textarea "It seems to me that your form should not accept a number that is not in the cor…"
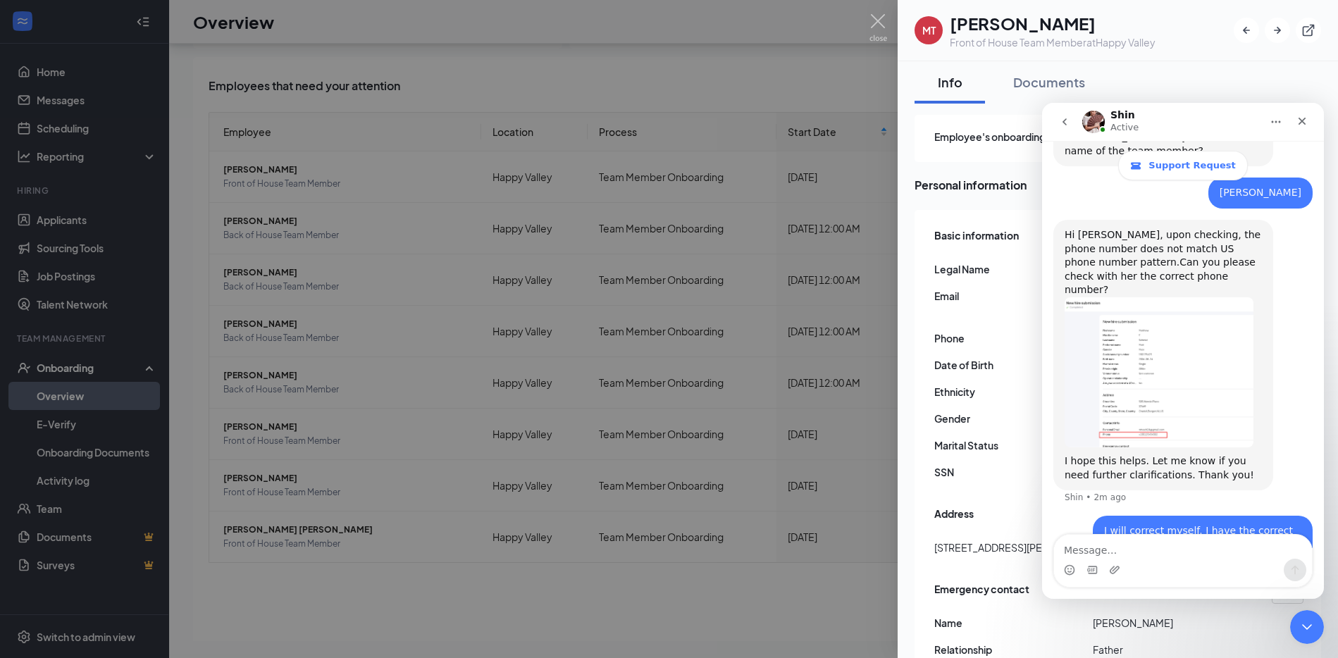
scroll to position [571, 0]
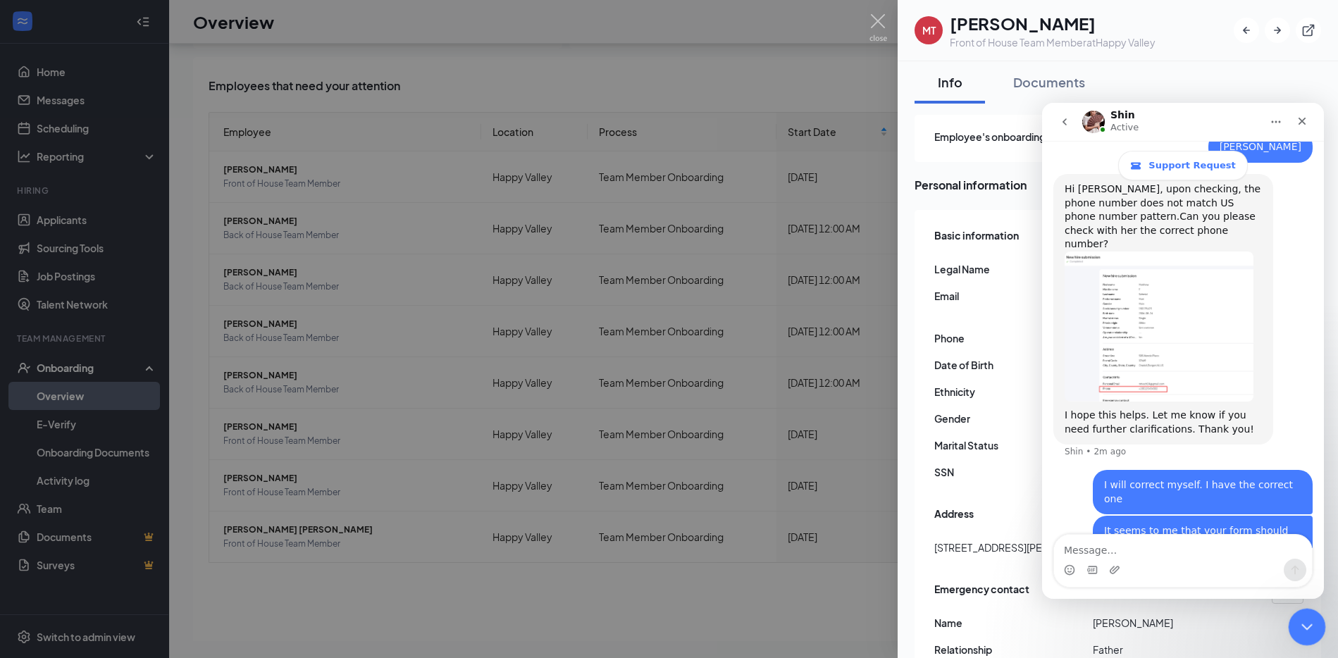
click at [1291, 624] on div "Close Intercom Messenger" at bounding box center [1305, 625] width 34 height 34
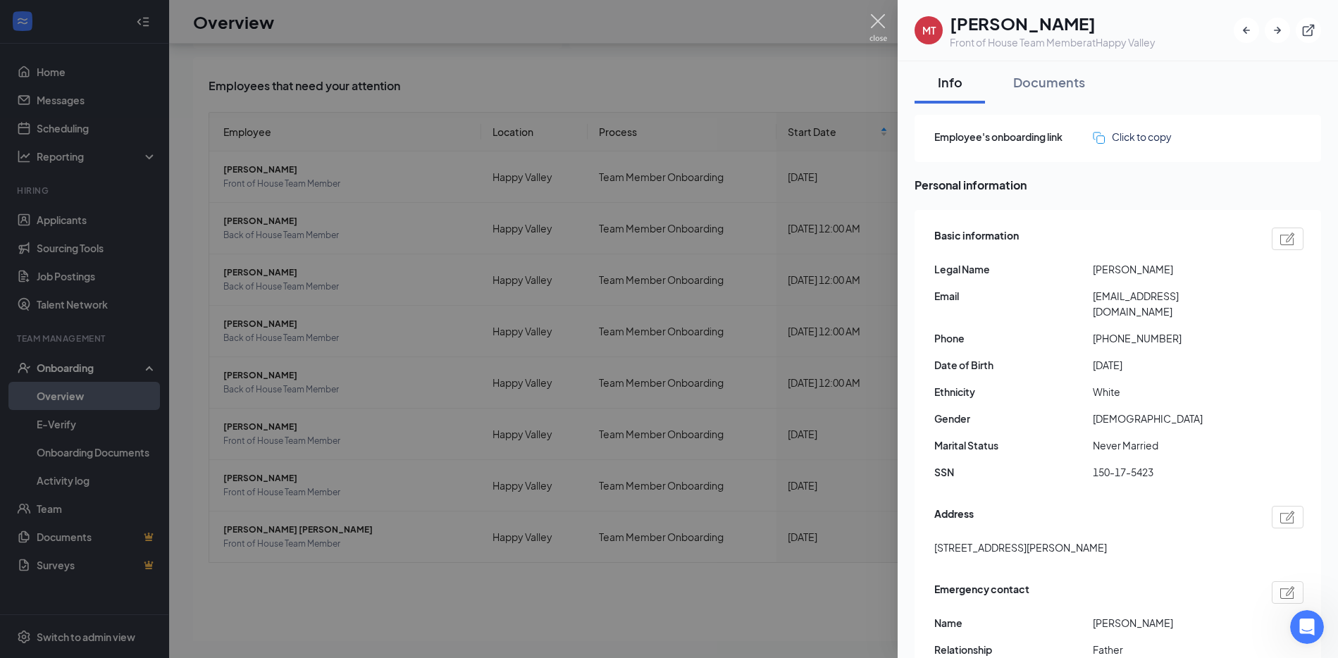
click at [876, 20] on img at bounding box center [878, 27] width 18 height 27
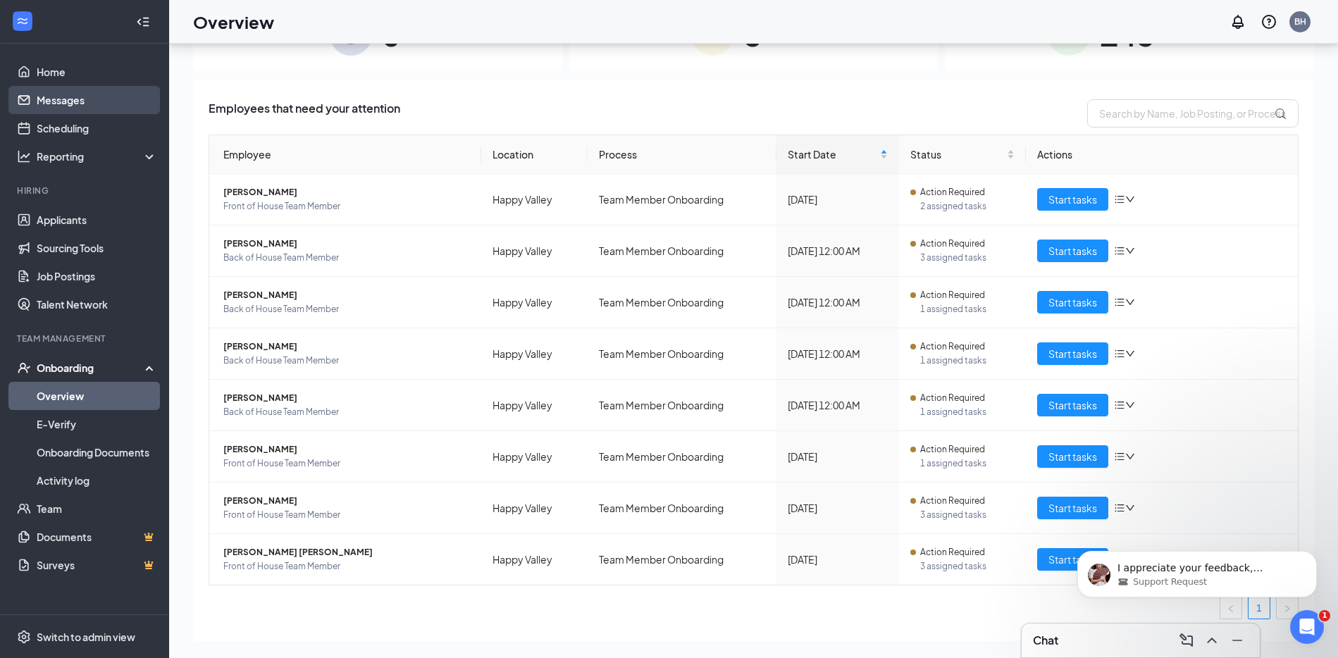
scroll to position [725, 0]
